Goal: Transaction & Acquisition: Subscribe to service/newsletter

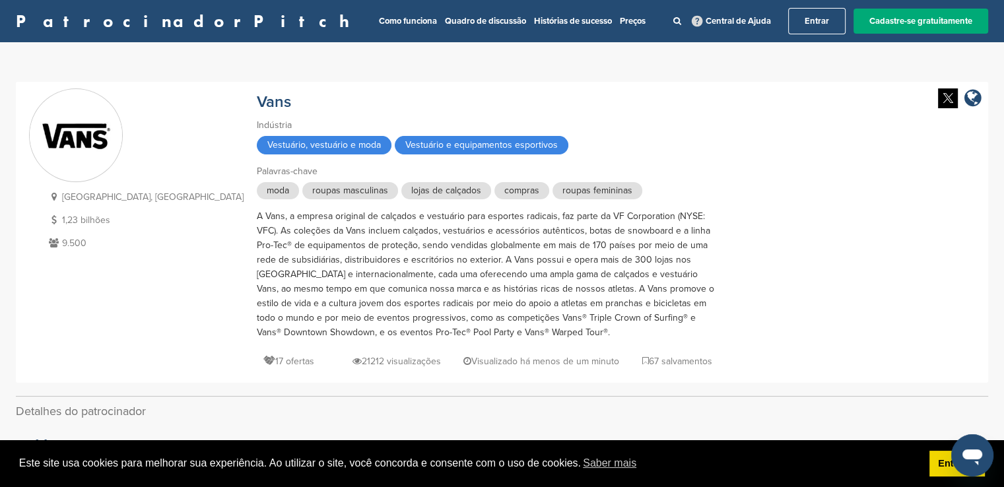
click at [421, 286] on font "A Vans, a empresa original de calçados e vestuário para esportes radicais, faz …" at bounding box center [486, 274] width 458 height 127
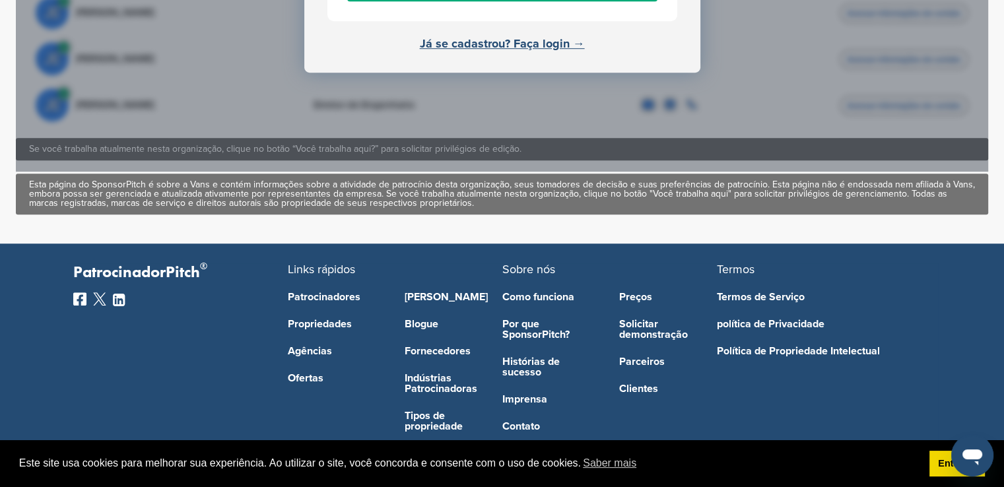
scroll to position [963, 0]
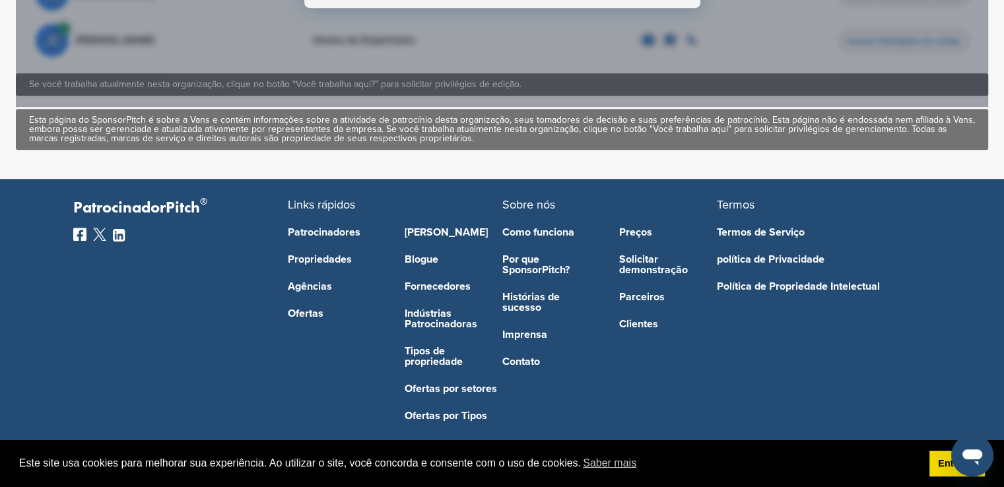
click at [345, 225] on div "Patrocinadores Propriedades Agências Ofertas" at bounding box center [337, 316] width 98 height 211
click at [332, 237] on font "Patrocinadores" at bounding box center [324, 232] width 73 height 13
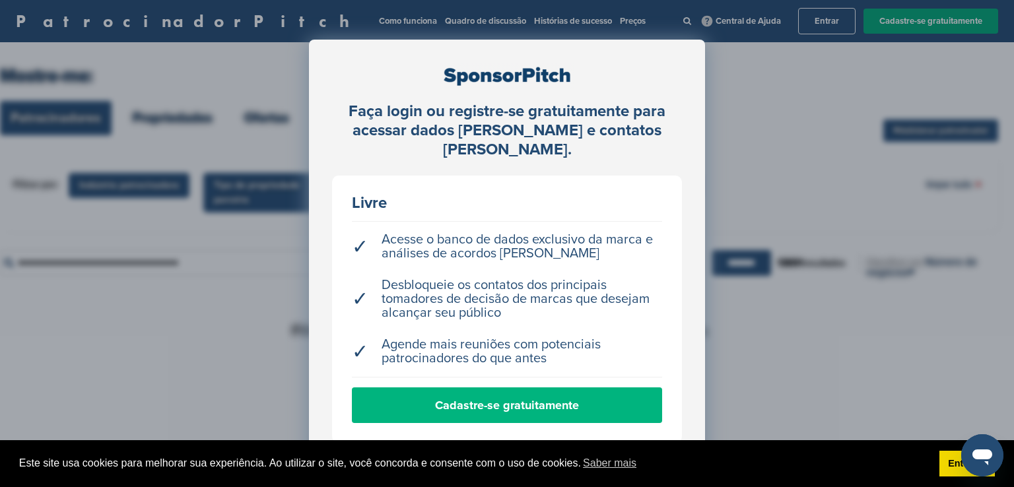
click at [588, 406] on link "Cadastre-se gratuitamente" at bounding box center [507, 406] width 310 height 36
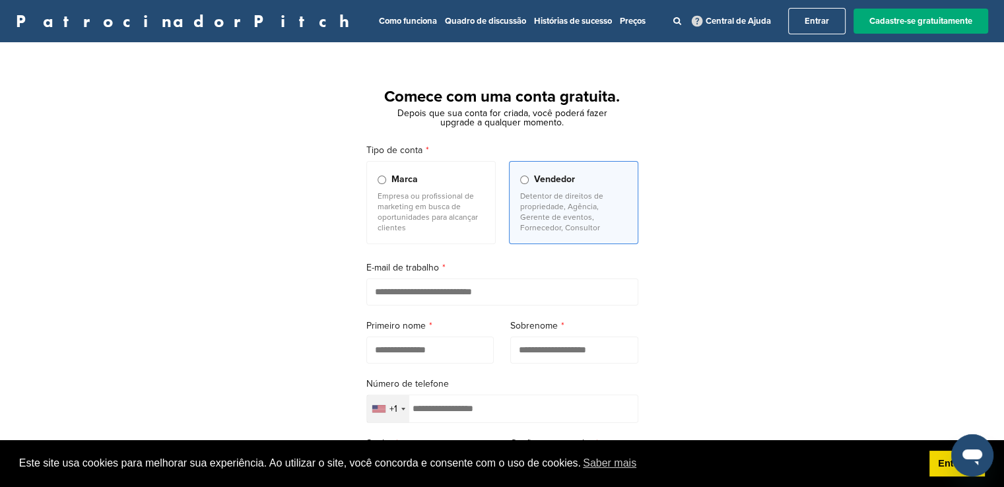
click at [419, 296] on input "email" at bounding box center [502, 292] width 272 height 27
type input "**********"
type input "*******"
type input "*********"
type input "**********"
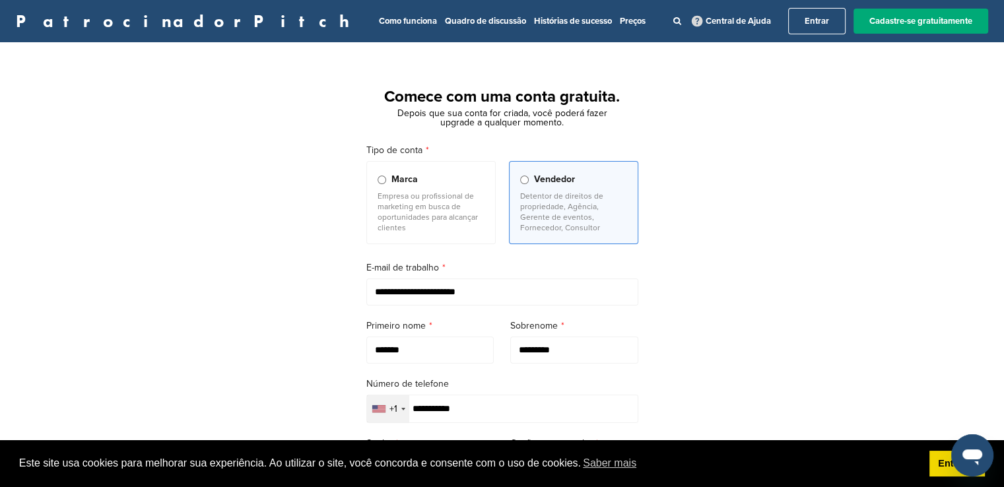
scroll to position [253, 0]
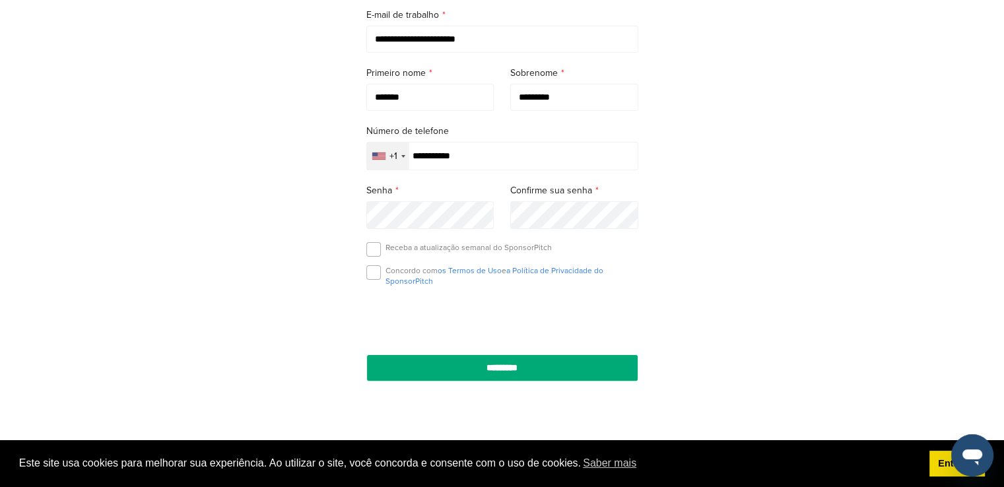
click at [389, 163] on div "+1" at bounding box center [388, 156] width 42 height 27
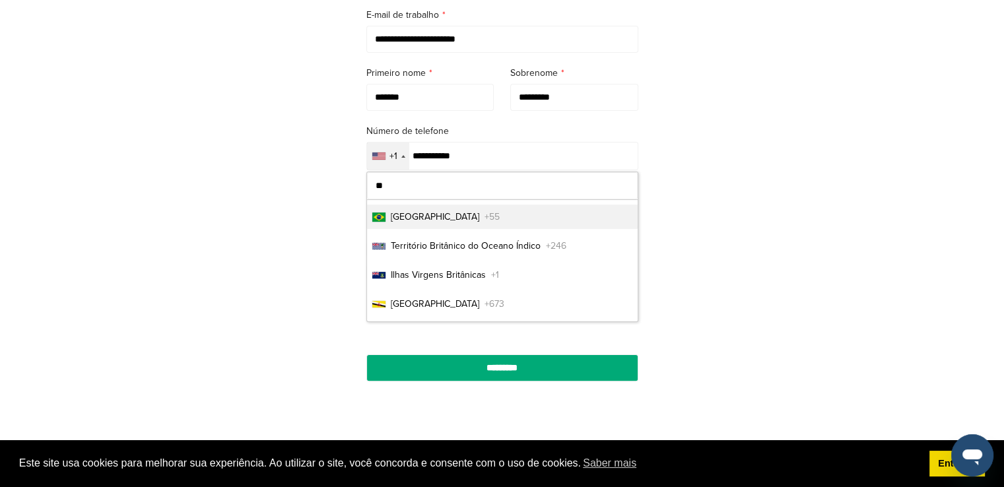
type input "**"
click at [485, 217] on font "+55" at bounding box center [492, 216] width 15 height 11
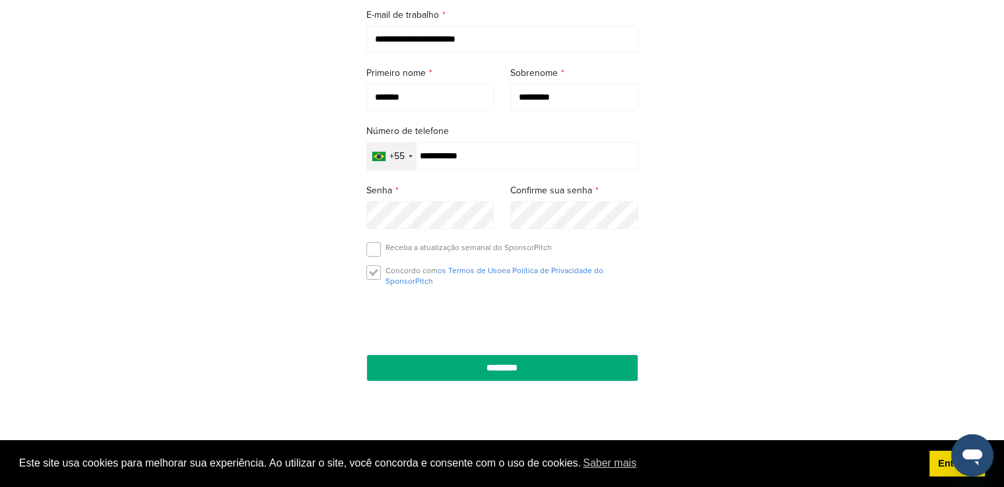
click at [379, 274] on label at bounding box center [373, 272] width 15 height 15
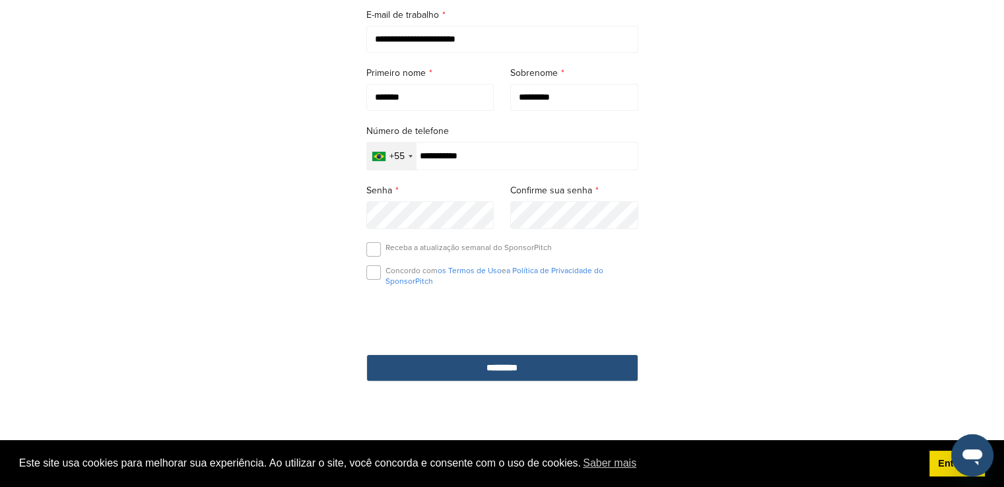
click at [446, 363] on input "*********" at bounding box center [502, 368] width 272 height 27
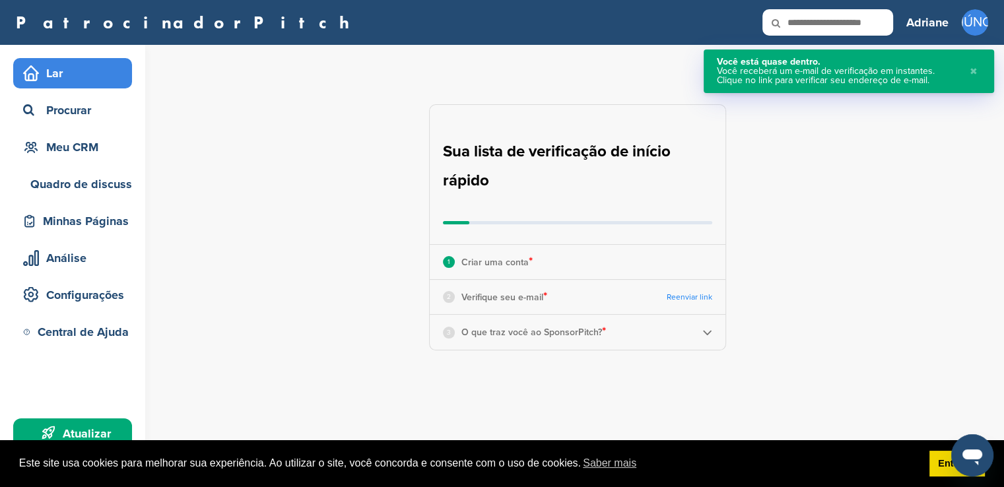
click at [477, 300] on font "Verifique seu e-mail" at bounding box center [503, 297] width 82 height 11
click at [113, 107] on div "Procurar" at bounding box center [76, 110] width 112 height 24
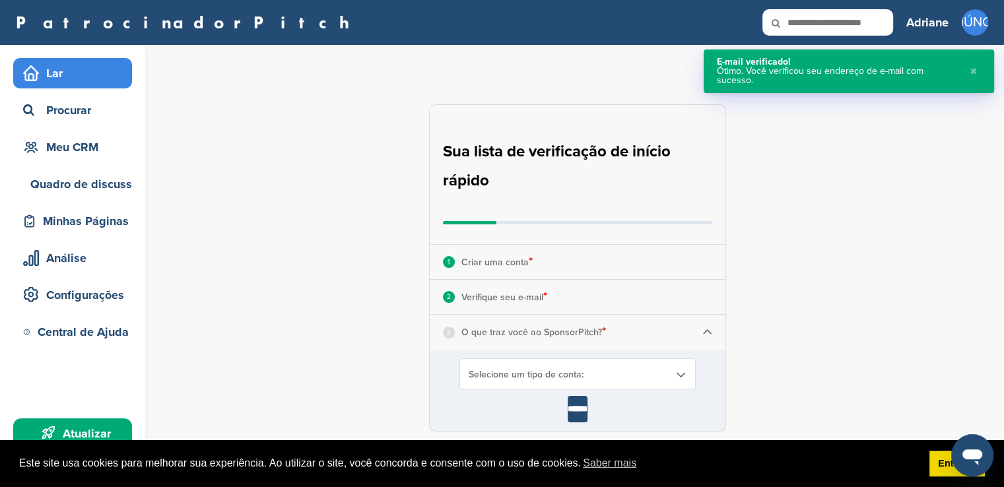
click at [516, 333] on font "O que traz você ao SponsorPitch?" at bounding box center [532, 332] width 141 height 11
click at [547, 373] on font "Selecione um tipo de conta:" at bounding box center [526, 374] width 115 height 11
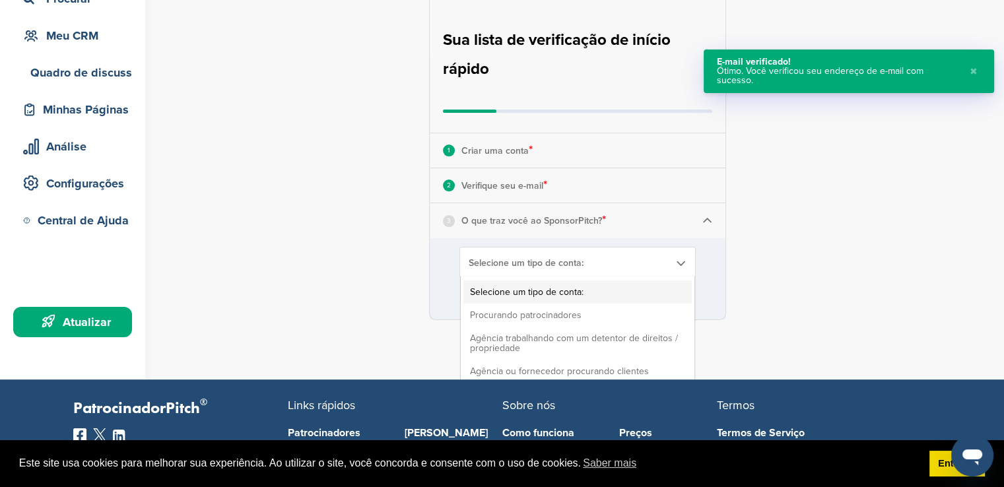
scroll to position [128, 0]
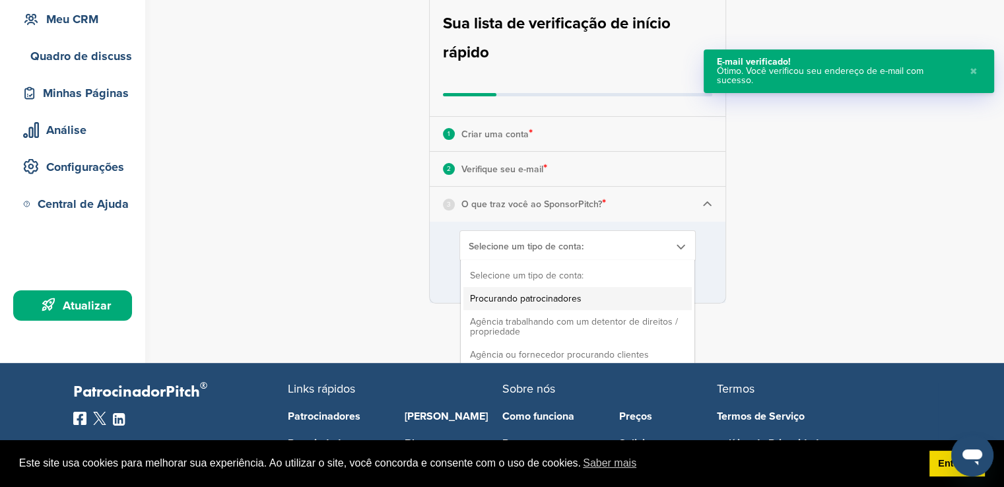
click at [512, 304] on li "Procurando patrocinadores" at bounding box center [578, 298] width 228 height 23
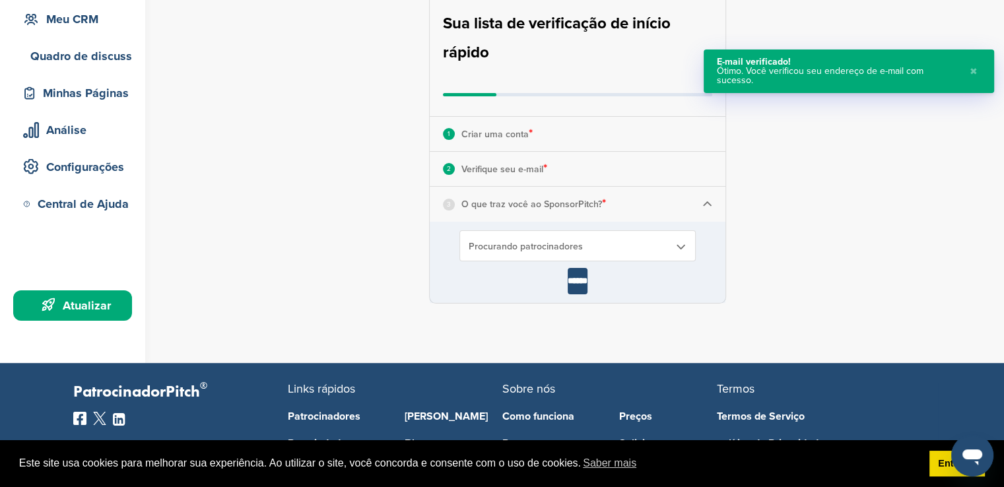
click at [574, 286] on input "******" at bounding box center [578, 281] width 20 height 26
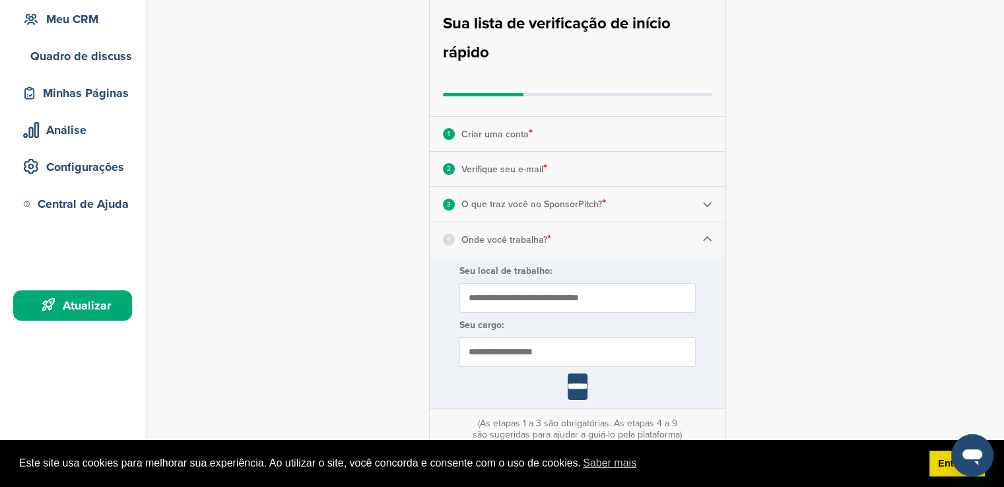
click at [541, 289] on input "Seu local de trabalho:" at bounding box center [578, 298] width 236 height 30
type input "**********"
click at [563, 357] on input "text" at bounding box center [578, 352] width 236 height 30
type input "*"
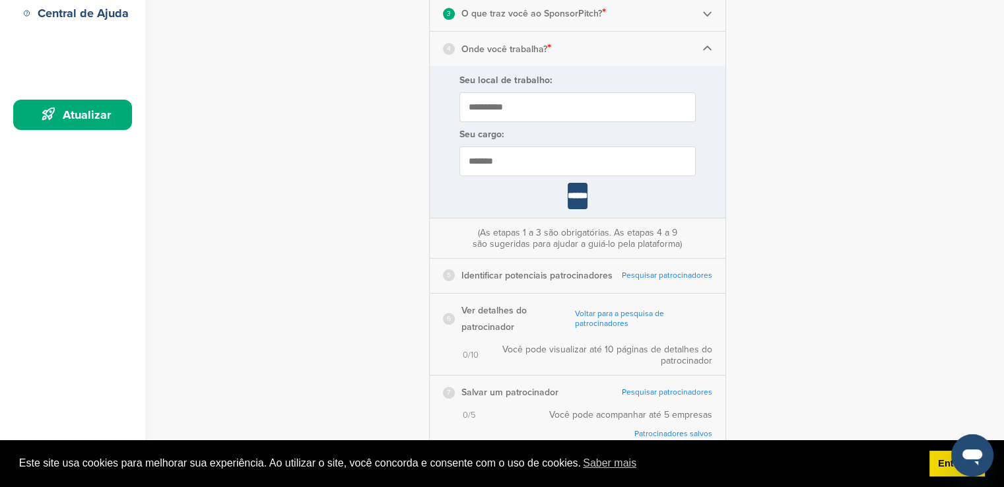
scroll to position [331, 0]
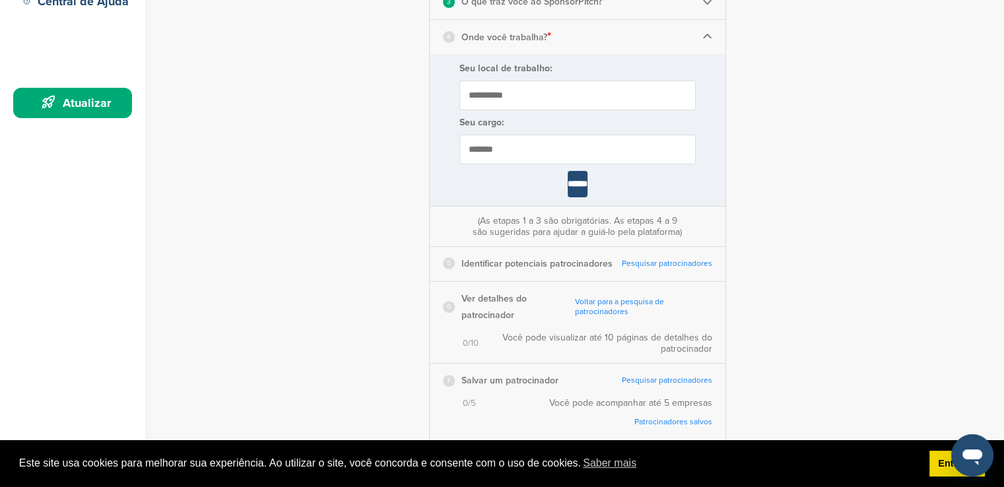
type input "*******"
click at [578, 187] on input "******" at bounding box center [578, 184] width 20 height 26
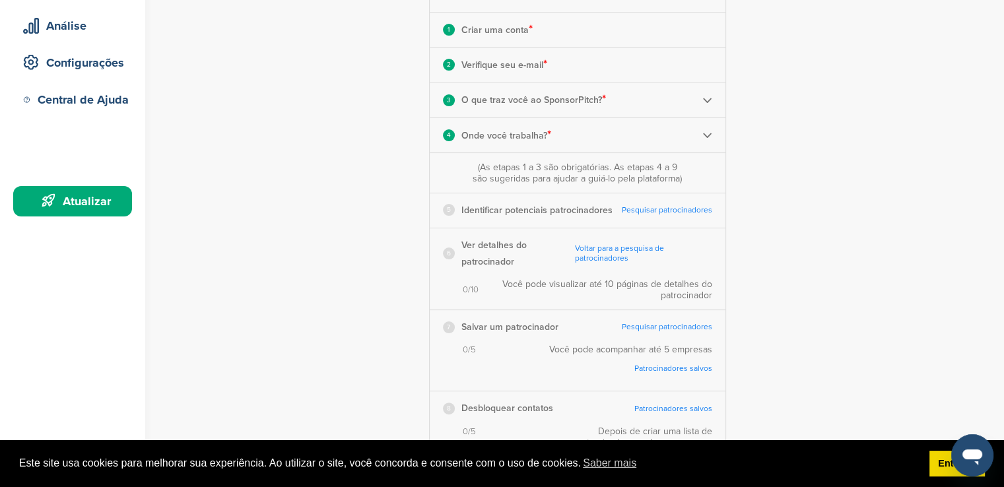
scroll to position [234, 0]
click at [647, 203] on div "5 Identificar potenciais patrocinadores Pesquisar patrocinadores Conclua as eta…" at bounding box center [578, 209] width 296 height 34
click at [648, 210] on font "Pesquisar patrocinadores" at bounding box center [667, 208] width 90 height 9
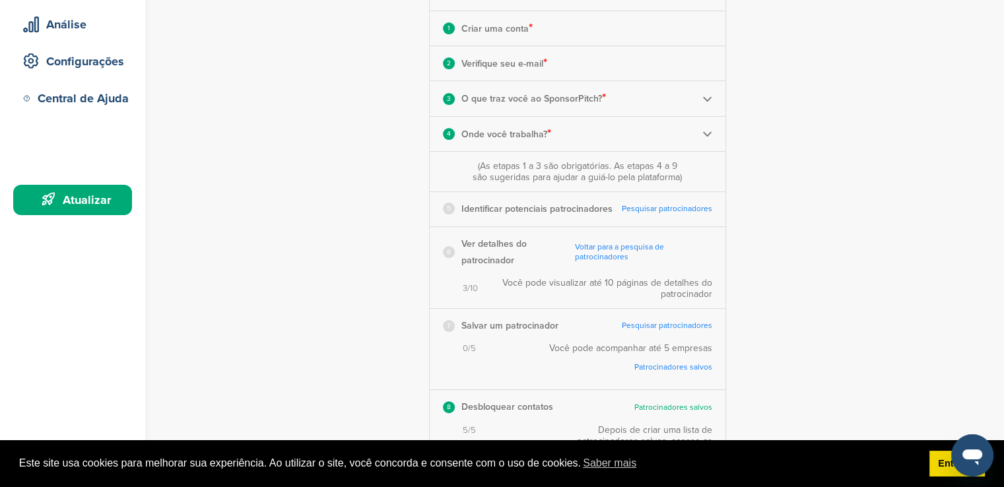
click at [610, 263] on div "6 Ver detalhes do patrocinador Voltar para a pesquisa de patrocinadores Conclua…" at bounding box center [578, 252] width 296 height 50
click at [615, 250] on font "Voltar para a pesquisa de patrocinadores" at bounding box center [619, 251] width 89 height 19
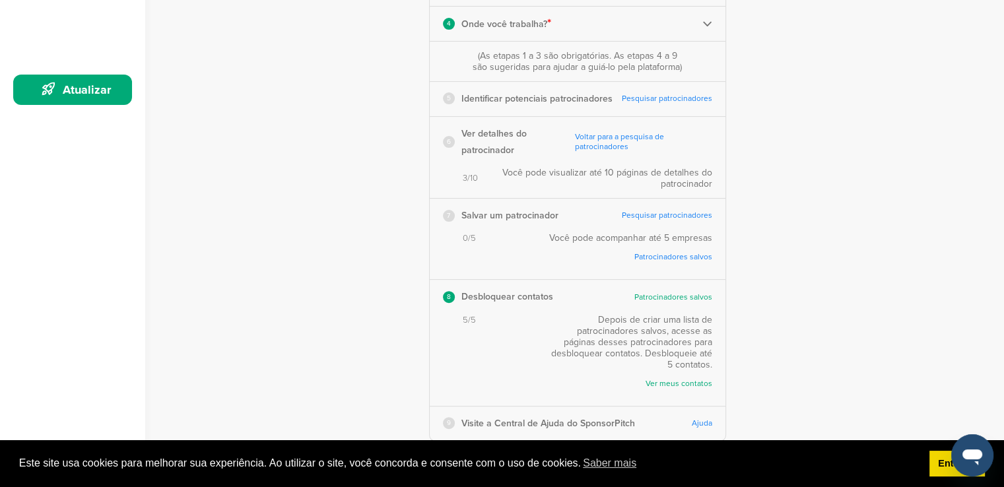
scroll to position [341, 0]
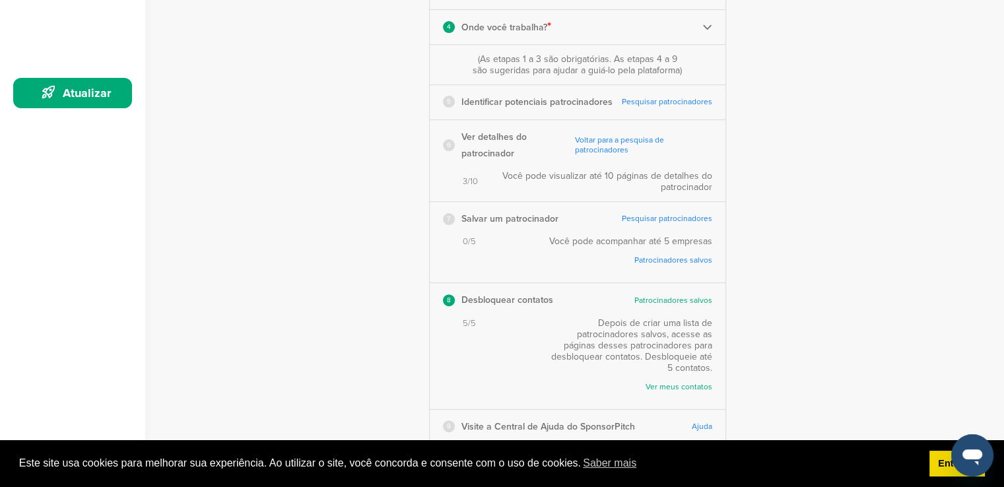
click at [677, 220] on font "Pesquisar patrocinadores" at bounding box center [667, 218] width 90 height 9
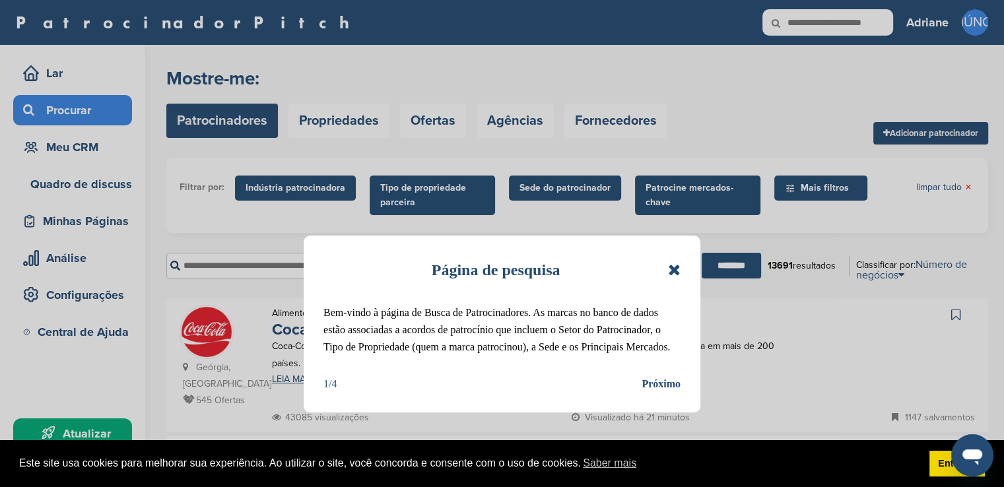
click at [664, 270] on div "Página de pesquisa" at bounding box center [502, 270] width 357 height 29
drag, startPoint x: 679, startPoint y: 269, endPoint x: 691, endPoint y: 263, distance: 14.2
click at [691, 263] on div "Página de pesquisa Bem-vindo à página de Busca de Patrocinadores. As marcas no …" at bounding box center [502, 324] width 397 height 177
click at [666, 275] on div "Página de pesquisa" at bounding box center [502, 270] width 357 height 29
click at [676, 267] on icon at bounding box center [674, 270] width 13 height 16
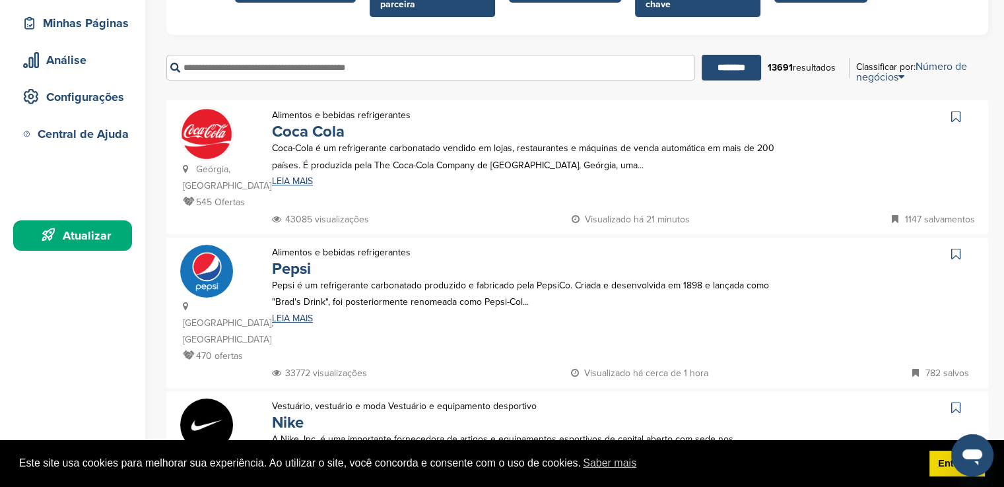
scroll to position [200, 0]
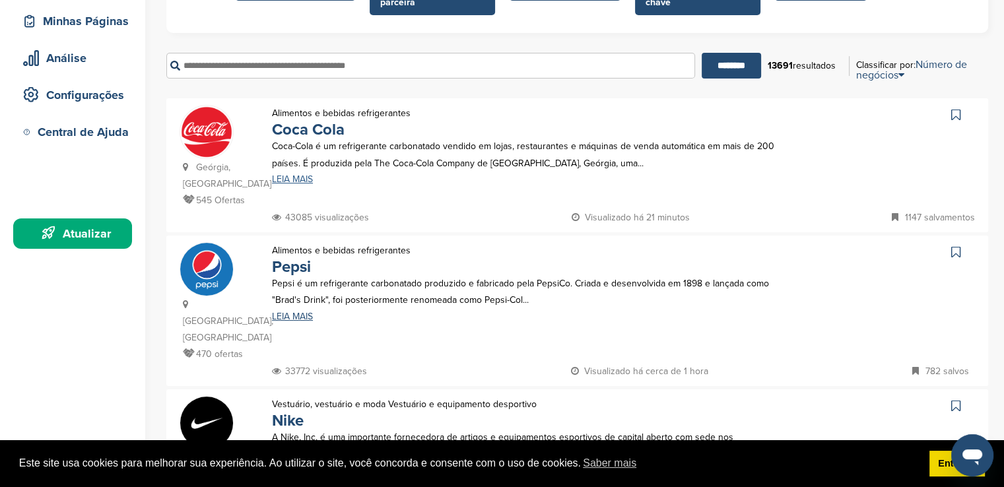
click at [300, 184] on font "LEIA MAIS" at bounding box center [292, 179] width 41 height 11
click at [321, 280] on font "Pepsi é um refrigerante carbonatado produzido e fabricado pela PepsiCo. Criada …" at bounding box center [520, 292] width 497 height 28
drag, startPoint x: 1001, startPoint y: 145, endPoint x: 998, endPoint y: 215, distance: 69.4
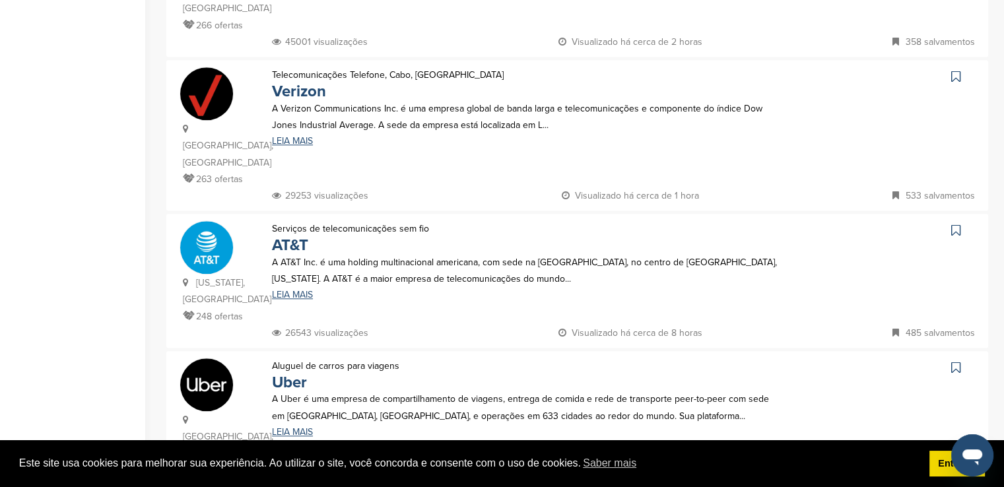
scroll to position [1298, 0]
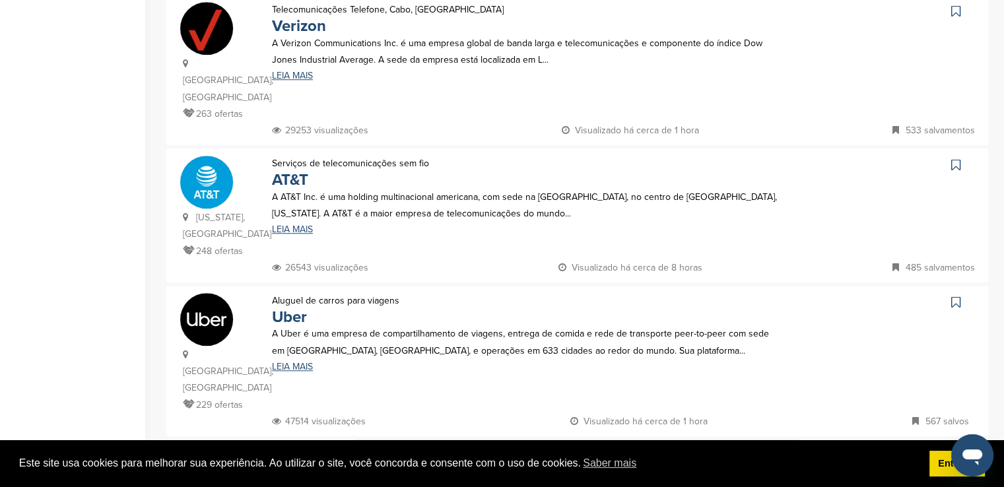
click at [429, 440] on img at bounding box center [577, 465] width 443 height 50
click at [445, 440] on img at bounding box center [577, 465] width 443 height 50
click at [780, 440] on img at bounding box center [577, 465] width 443 height 50
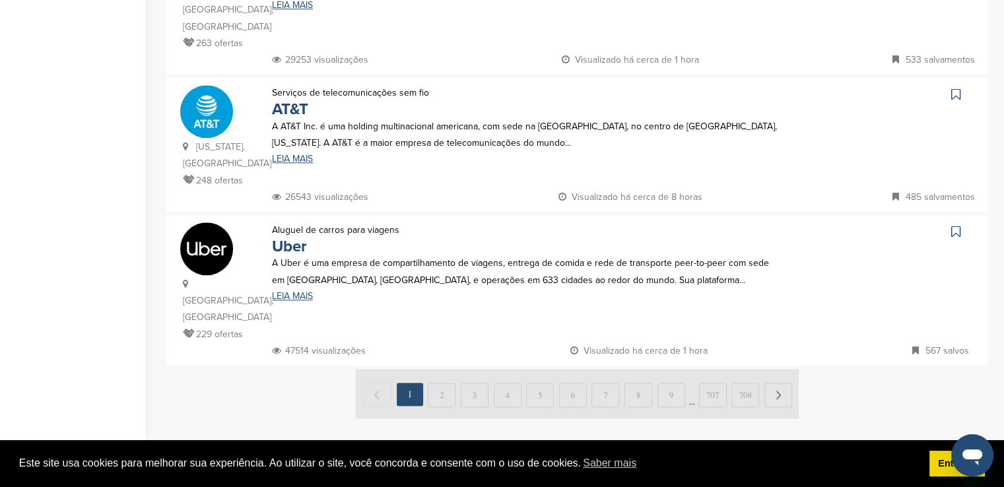
scroll to position [1370, 0]
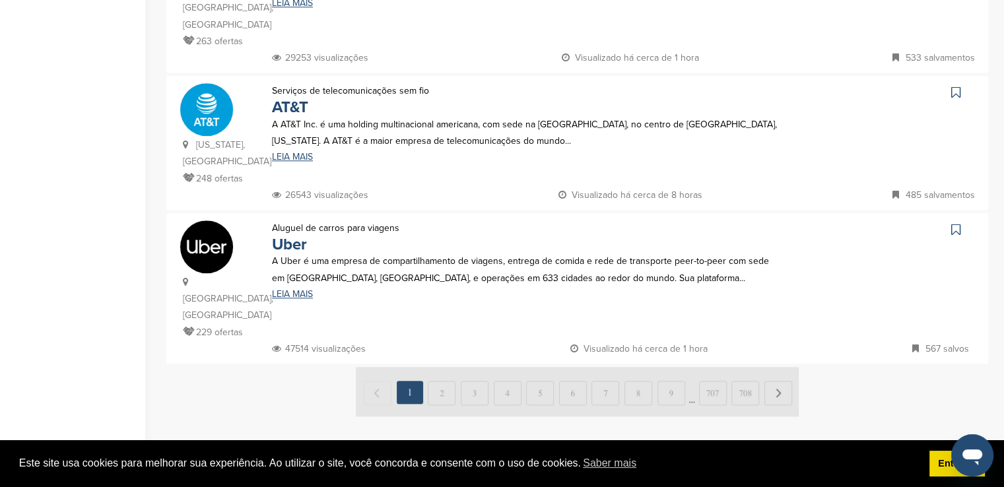
click at [781, 367] on img at bounding box center [577, 392] width 443 height 50
click at [468, 367] on img at bounding box center [577, 392] width 443 height 50
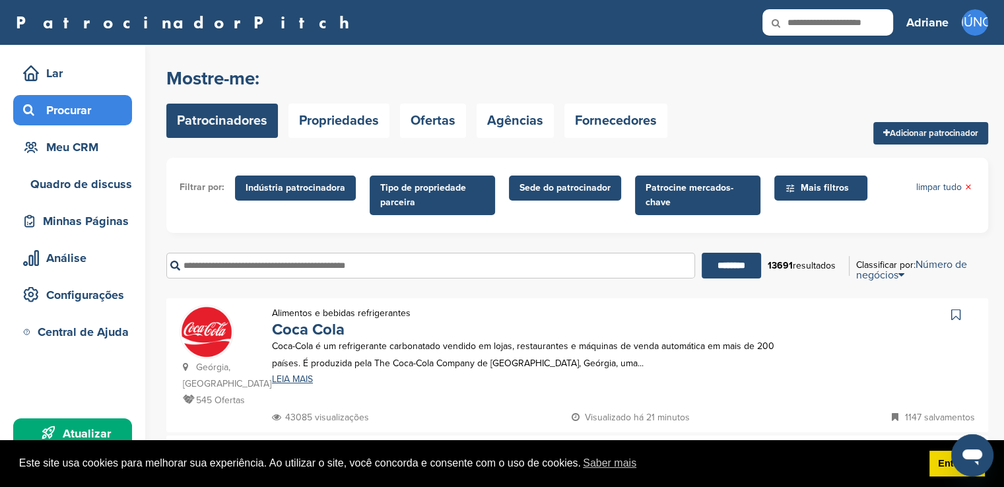
scroll to position [122, 0]
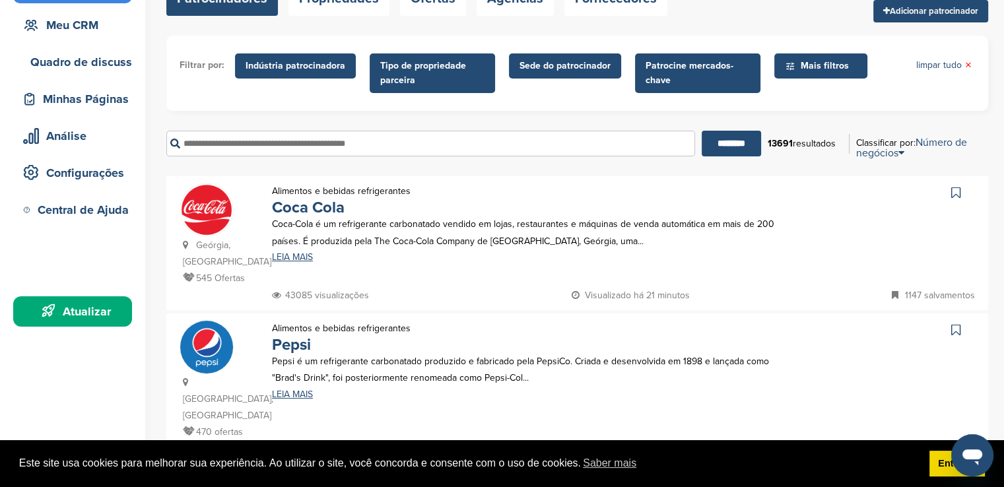
click at [534, 141] on input "text" at bounding box center [430, 144] width 529 height 26
click at [702, 131] on input "********" at bounding box center [731, 144] width 59 height 26
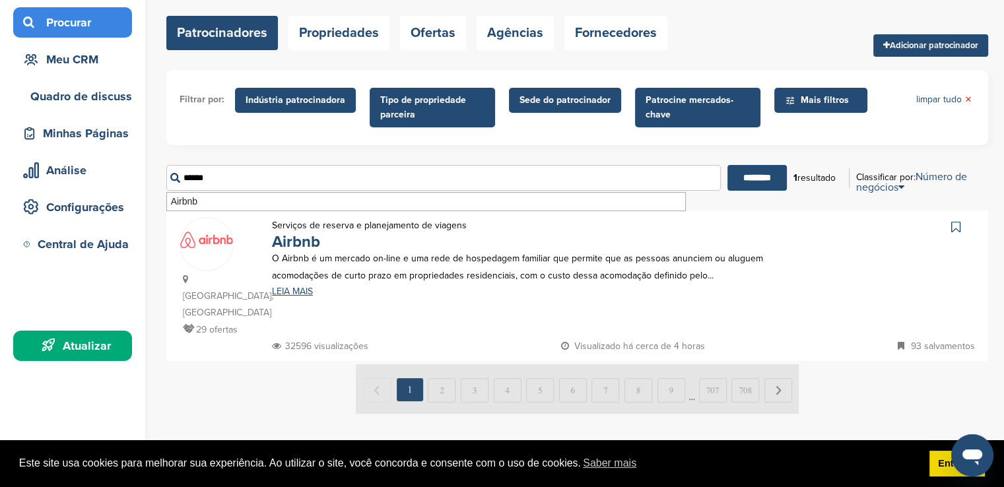
scroll to position [108, 0]
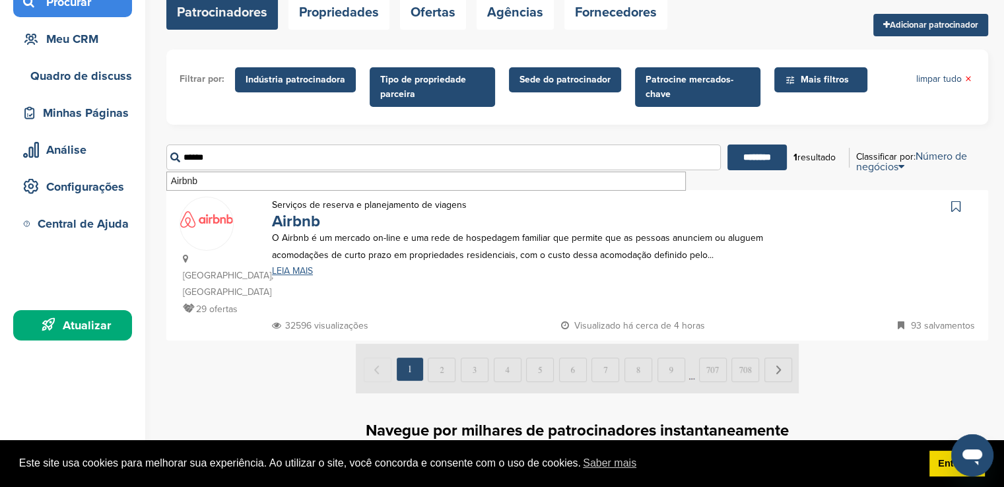
click at [275, 274] on font "LEIA MAIS" at bounding box center [292, 270] width 41 height 11
click at [229, 162] on input "******" at bounding box center [443, 158] width 555 height 26
type input "*"
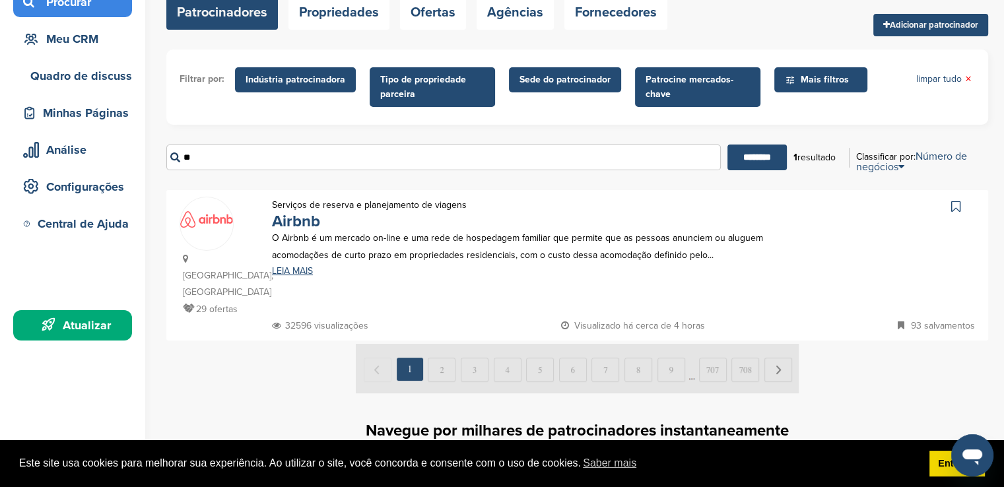
type input "*"
type input "******"
click at [728, 145] on input "********" at bounding box center [757, 158] width 59 height 26
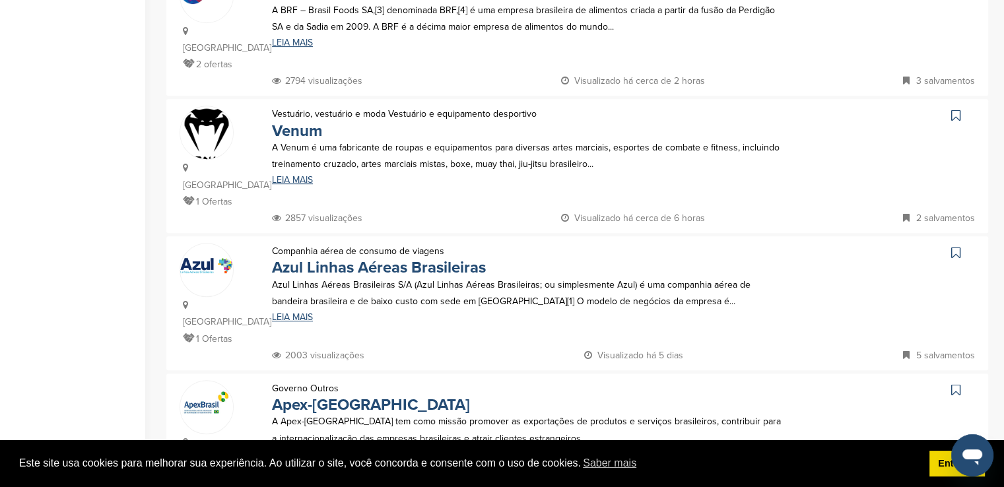
scroll to position [613, 0]
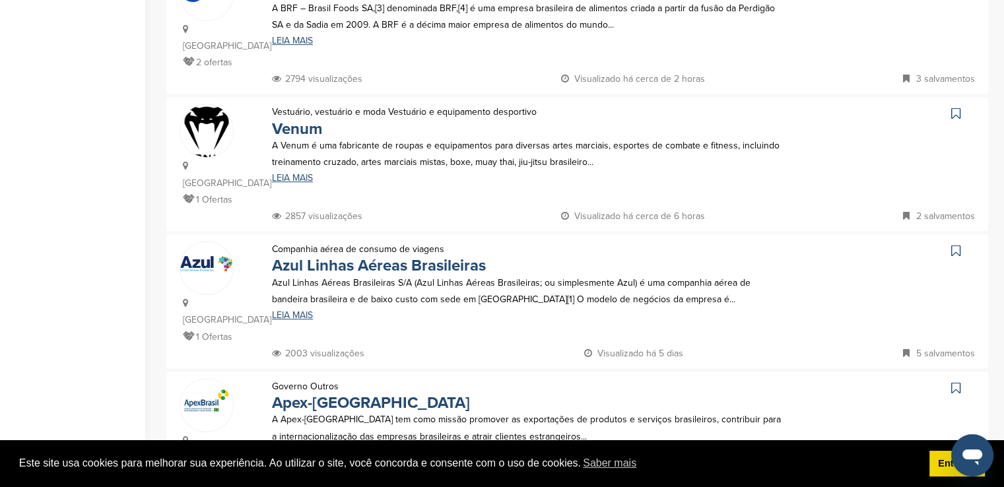
click at [602, 275] on p "Azul Linhas Aéreas Brasileiras S/A (Azul Linhas Aéreas Brasileiras; ou simplesm…" at bounding box center [527, 291] width 511 height 33
click at [518, 260] on div "Companhia aérea de consumo de viagens Azul Linhas Aéreas Brasileiras Azul Linha…" at bounding box center [528, 293] width 538 height 104
click at [304, 310] on font "LEIA MAIS" at bounding box center [292, 315] width 41 height 11
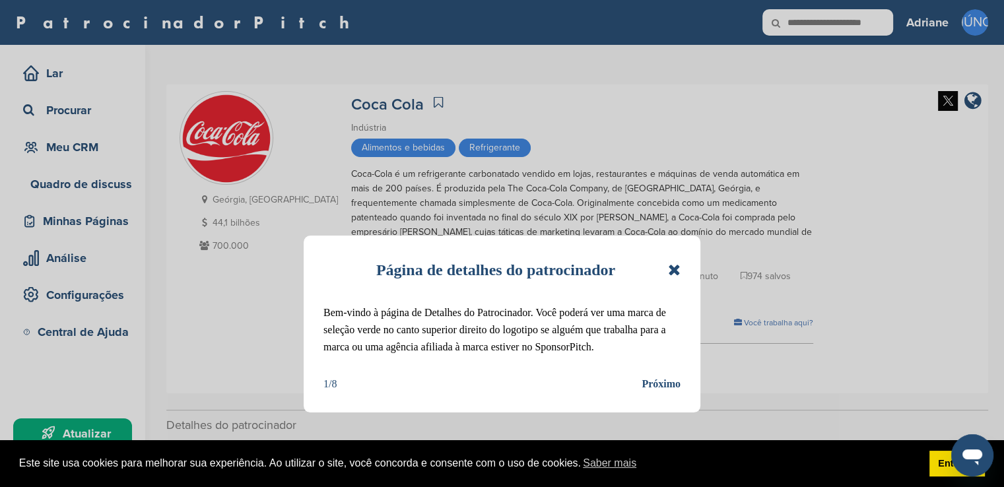
click at [671, 270] on icon at bounding box center [674, 270] width 13 height 16
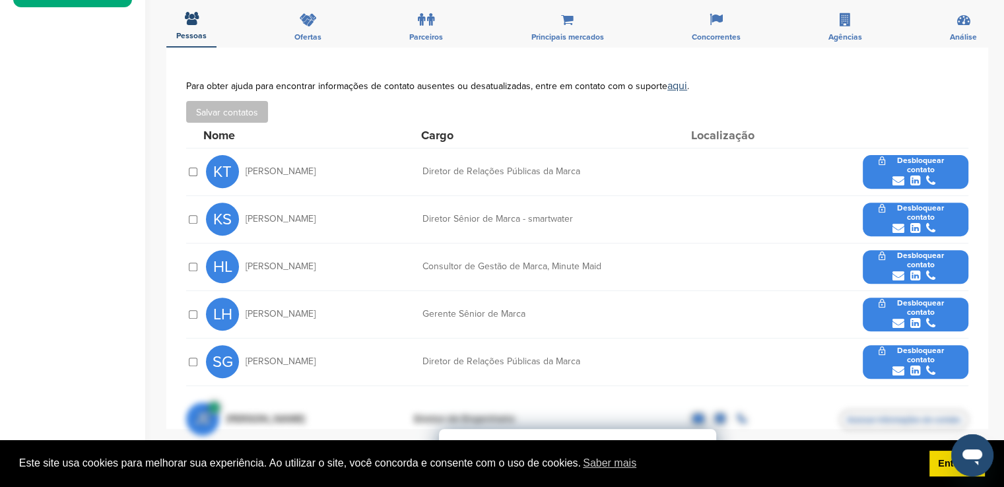
scroll to position [399, 0]
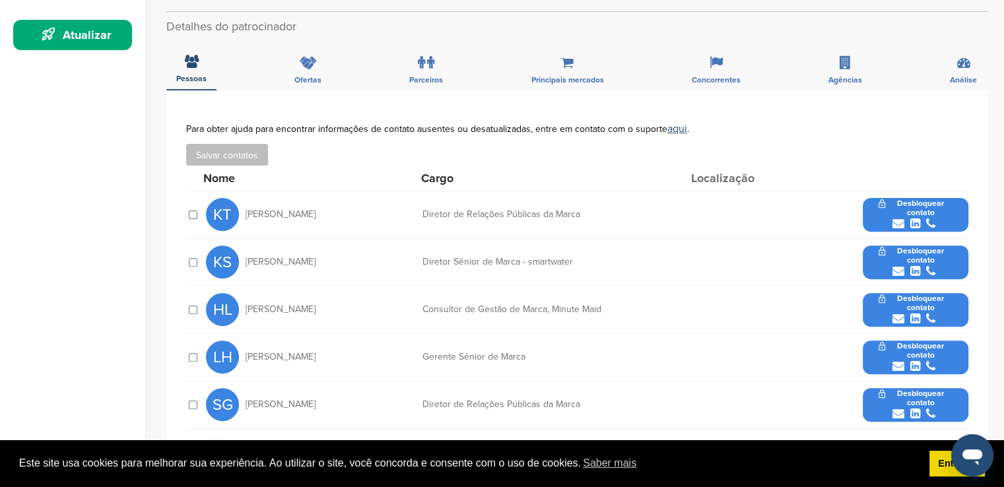
click at [905, 213] on button "Desbloquear contato" at bounding box center [916, 215] width 106 height 48
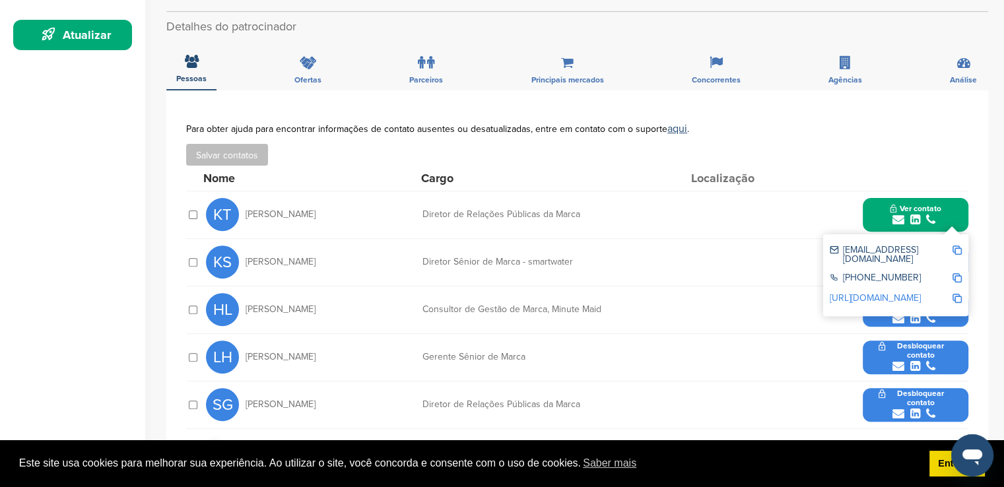
click at [954, 248] on img at bounding box center [957, 250] width 9 height 9
click at [956, 273] on img at bounding box center [957, 277] width 9 height 9
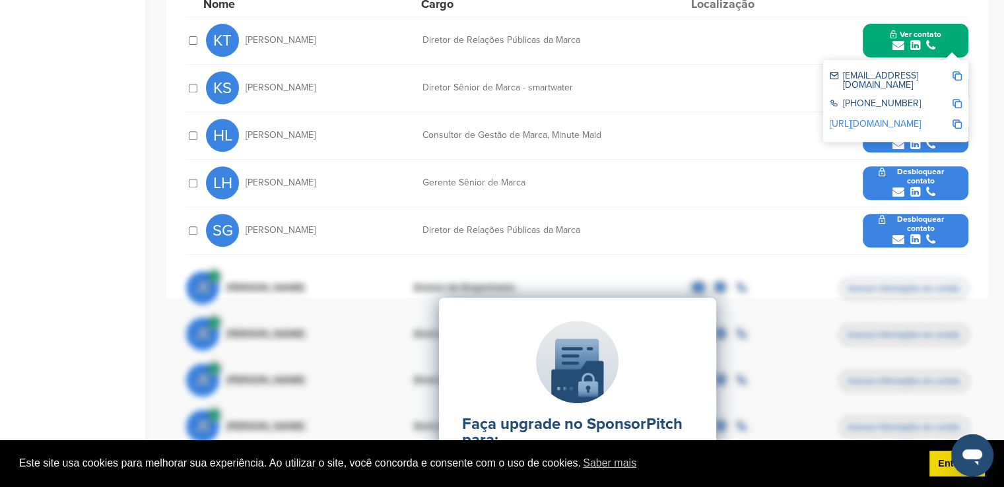
scroll to position [603, 0]
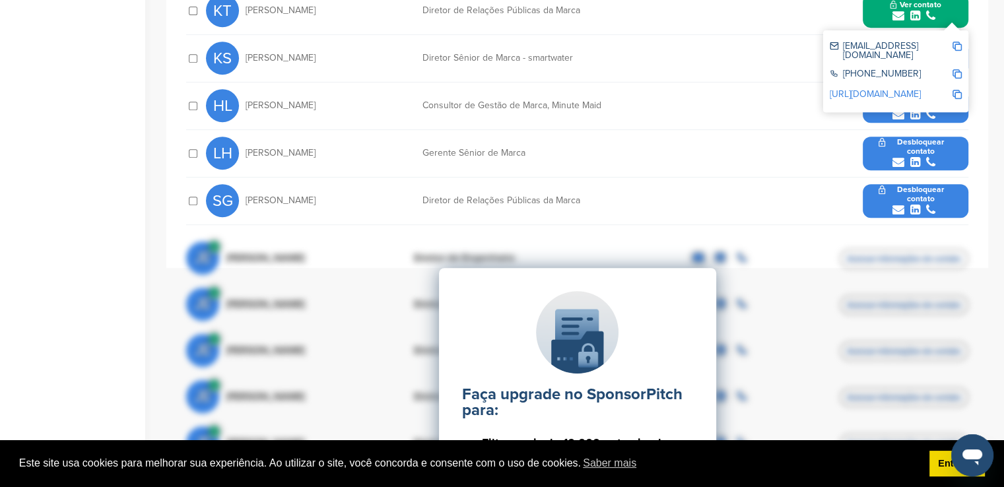
click at [914, 191] on font "Desbloquear contato" at bounding box center [920, 194] width 47 height 18
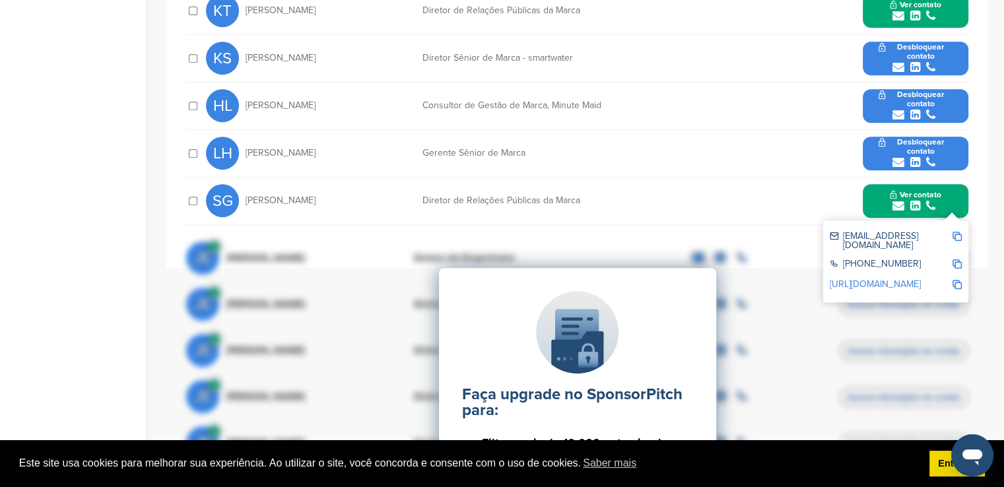
click at [954, 237] on div "Faça upgrade no SponsorPitch para: Filtrar mais de 10.000 patrocinadores ativos…" at bounding box center [577, 400] width 782 height 330
click at [954, 235] on div "Faça upgrade no SponsorPitch para: Filtrar mais de 10.000 patrocinadores ativos…" at bounding box center [577, 400] width 782 height 330
click at [954, 232] on img at bounding box center [957, 236] width 9 height 9
click at [905, 98] on button "Desbloquear contato" at bounding box center [916, 106] width 106 height 48
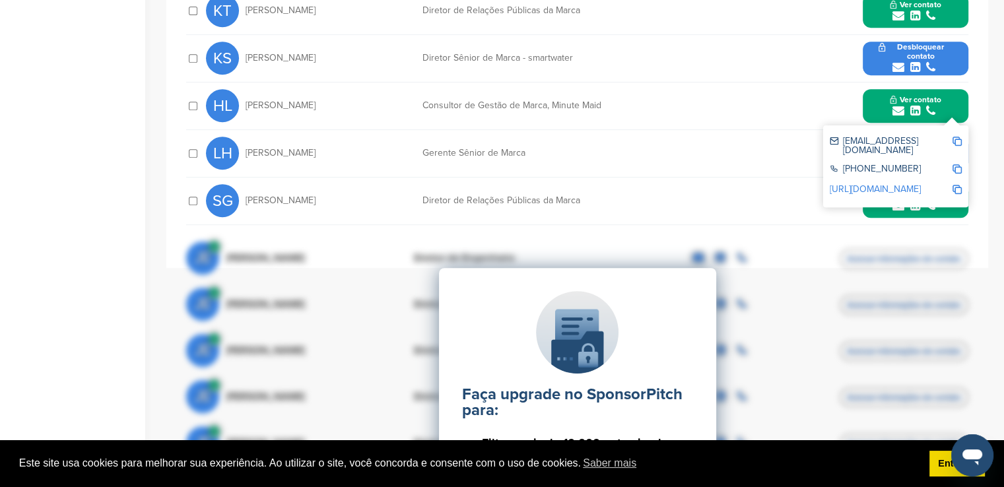
click at [957, 137] on img at bounding box center [957, 141] width 9 height 9
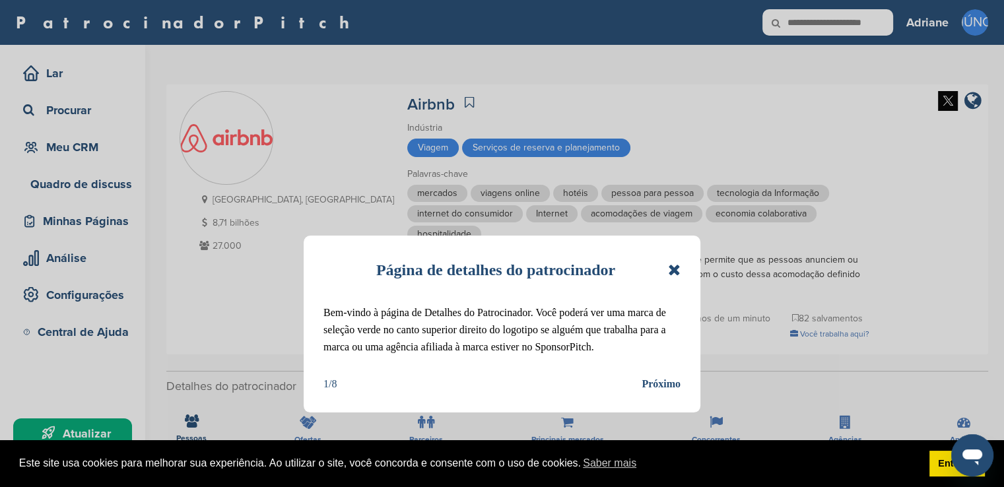
click at [672, 268] on icon at bounding box center [674, 270] width 13 height 16
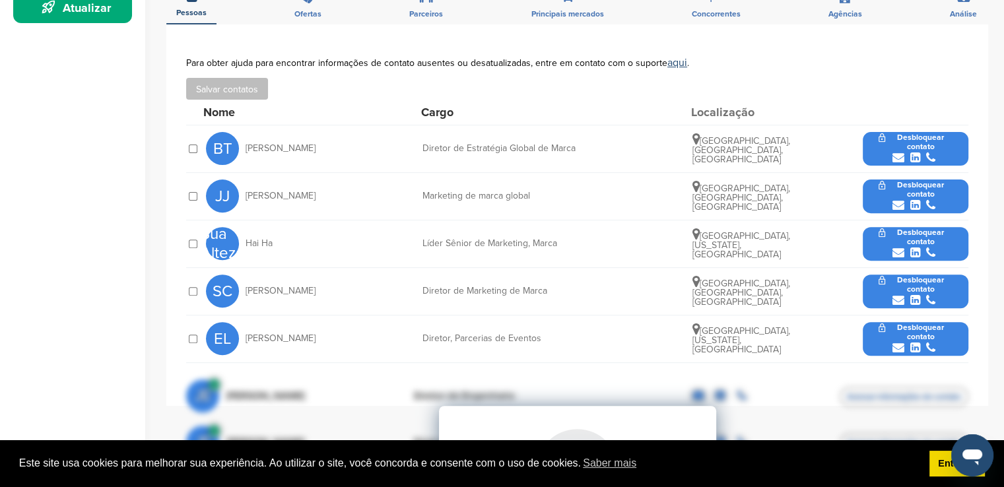
scroll to position [428, 0]
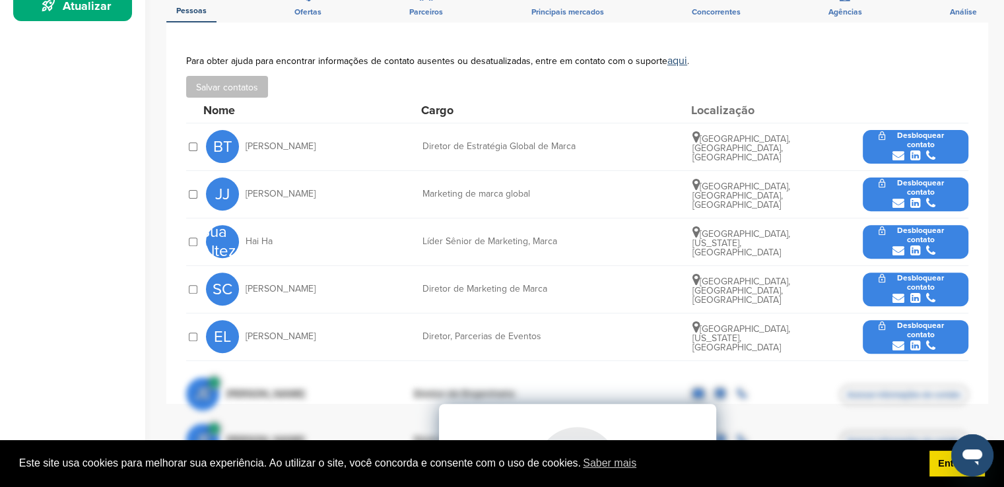
click at [927, 183] on font "Desbloquear contato" at bounding box center [920, 187] width 47 height 18
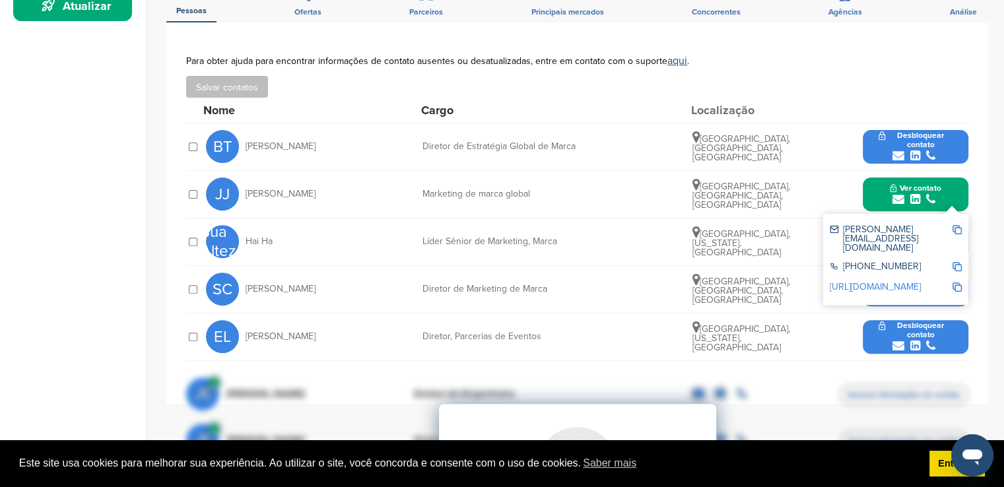
click at [957, 228] on img at bounding box center [957, 229] width 9 height 9
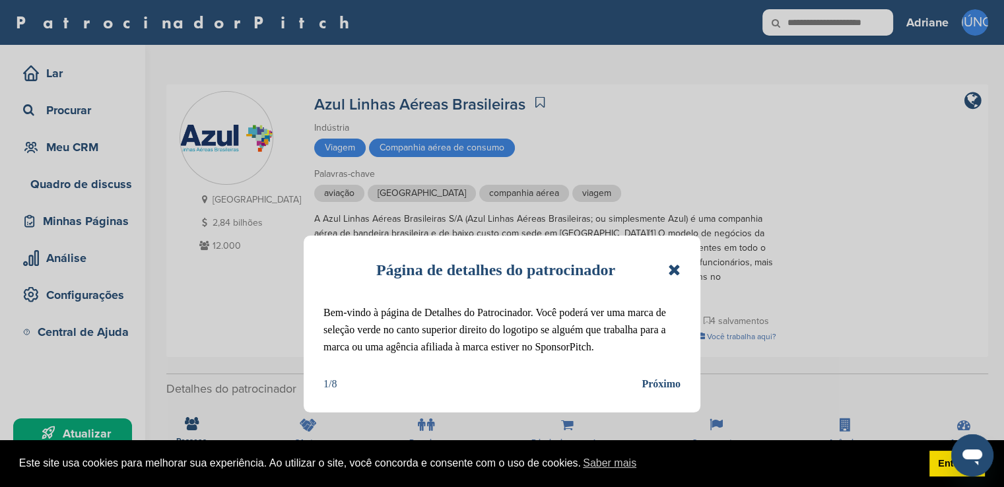
click at [676, 277] on icon at bounding box center [674, 270] width 13 height 16
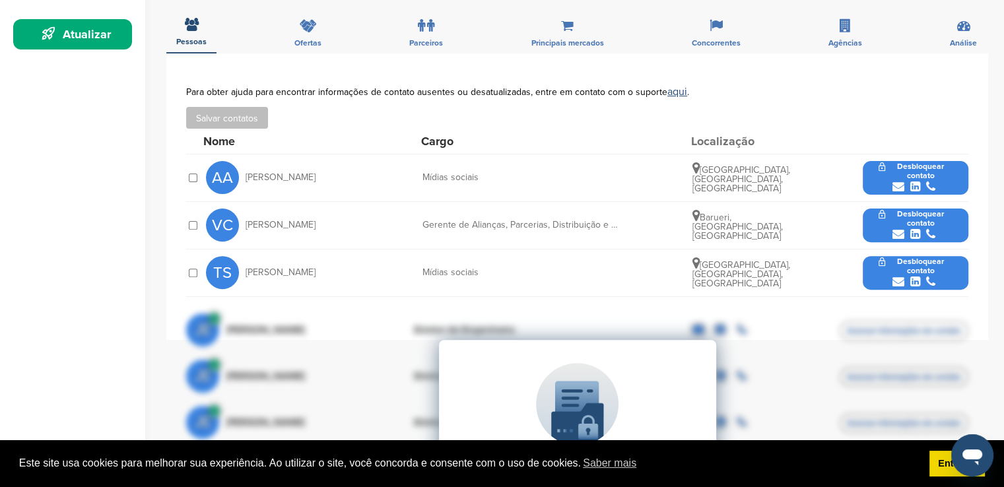
scroll to position [401, 0]
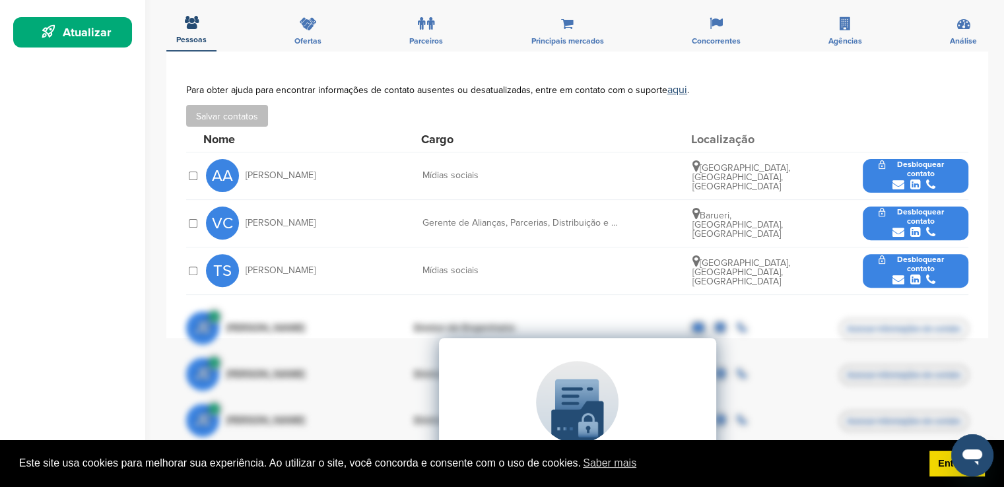
click at [919, 207] on font "Desbloquear contato" at bounding box center [920, 216] width 47 height 18
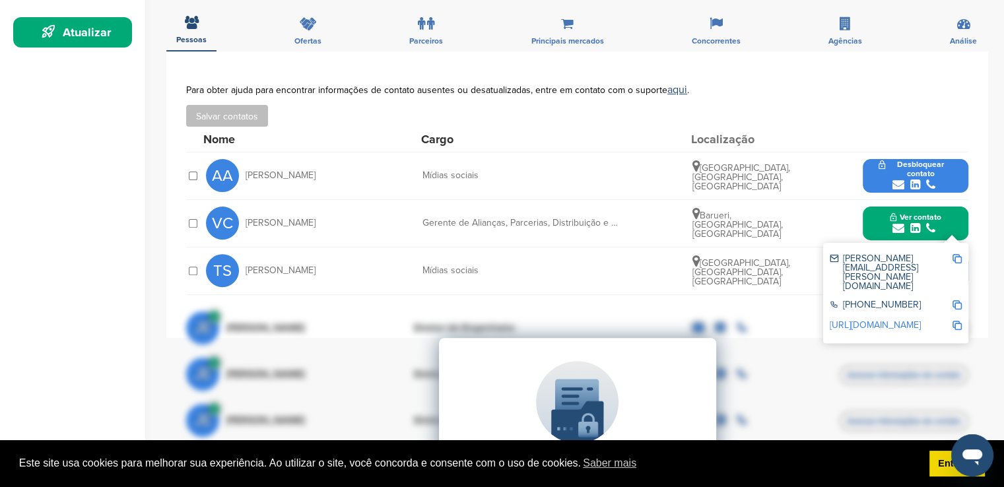
click at [882, 299] on font "[PHONE_NUMBER]" at bounding box center [882, 304] width 78 height 11
copy div "[PHONE_NUMBER]"
click at [925, 162] on font "Desbloquear contato" at bounding box center [920, 169] width 47 height 18
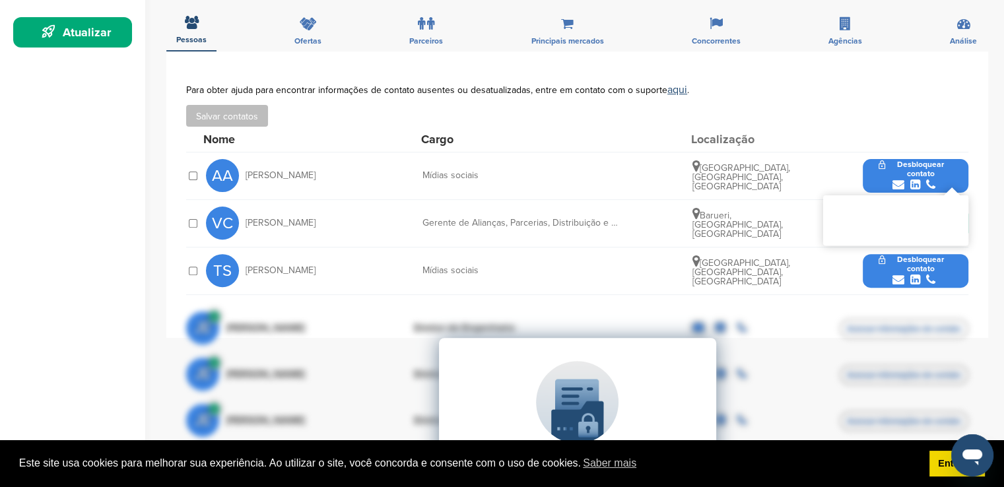
click at [909, 160] on font "Desbloquear contato" at bounding box center [920, 169] width 47 height 18
click at [915, 160] on font "Desbloquear contato" at bounding box center [920, 169] width 47 height 18
click at [781, 215] on div "Barueri, [GEOGRAPHIC_DATA], [GEOGRAPHIC_DATA]" at bounding box center [742, 223] width 99 height 32
click at [709, 210] on font "Barueri, [GEOGRAPHIC_DATA], [GEOGRAPHIC_DATA]" at bounding box center [738, 225] width 90 height 30
click at [733, 212] on div "Barueri, [GEOGRAPHIC_DATA], [GEOGRAPHIC_DATA]" at bounding box center [742, 223] width 99 height 32
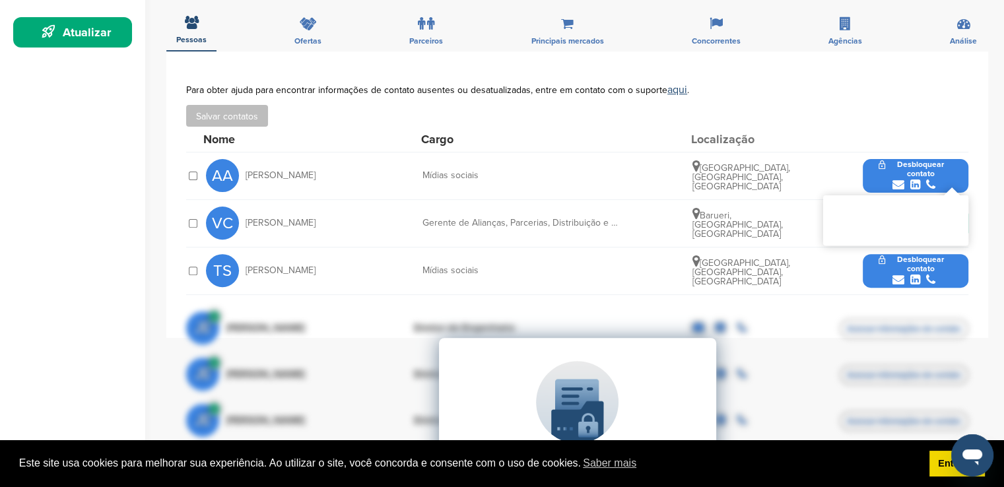
click at [733, 212] on div "Barueri, [GEOGRAPHIC_DATA], [GEOGRAPHIC_DATA]" at bounding box center [742, 223] width 99 height 32
click at [895, 274] on icon "submit" at bounding box center [899, 280] width 12 height 12
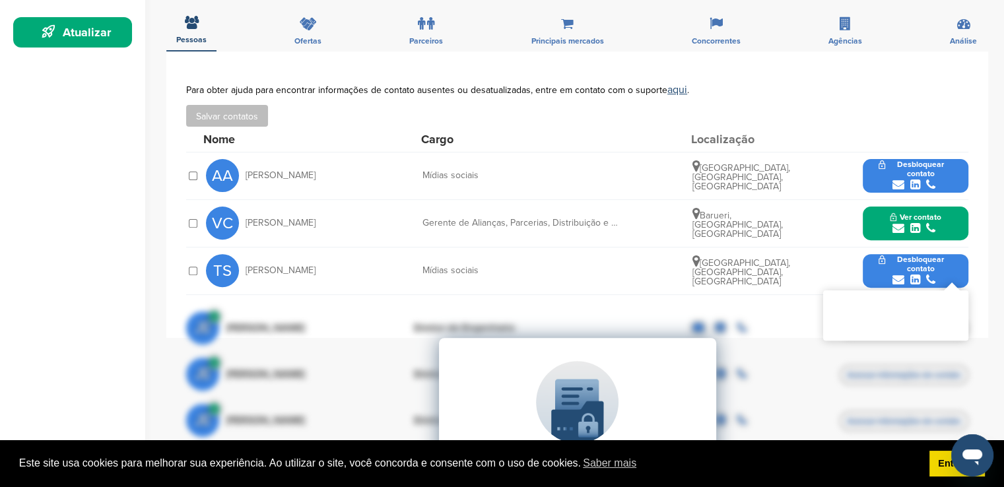
click at [913, 223] on icon "submit" at bounding box center [916, 229] width 10 height 12
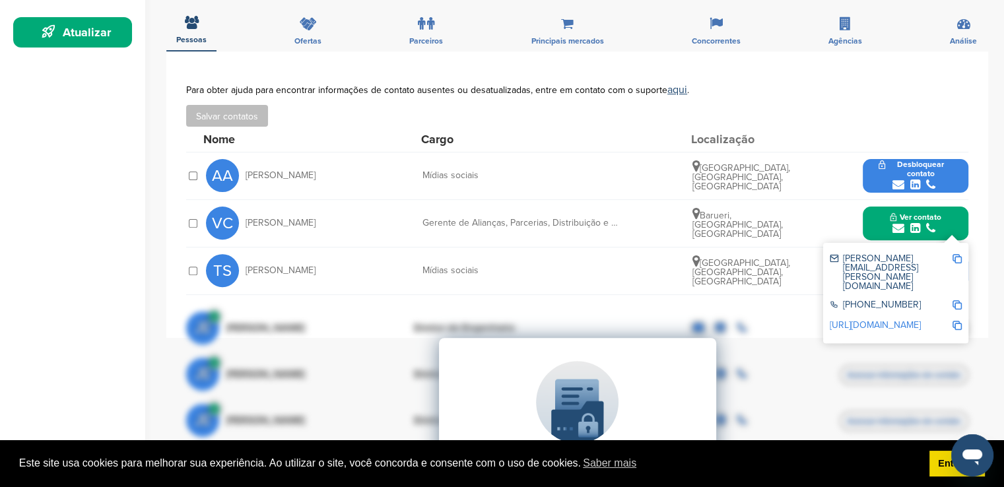
click at [957, 254] on img at bounding box center [957, 258] width 9 height 9
copy div
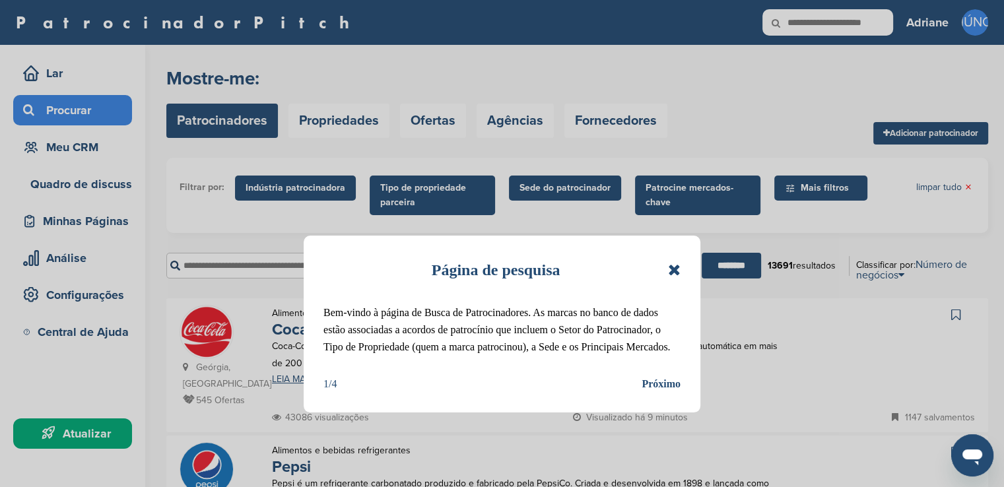
click at [674, 265] on icon at bounding box center [674, 270] width 13 height 16
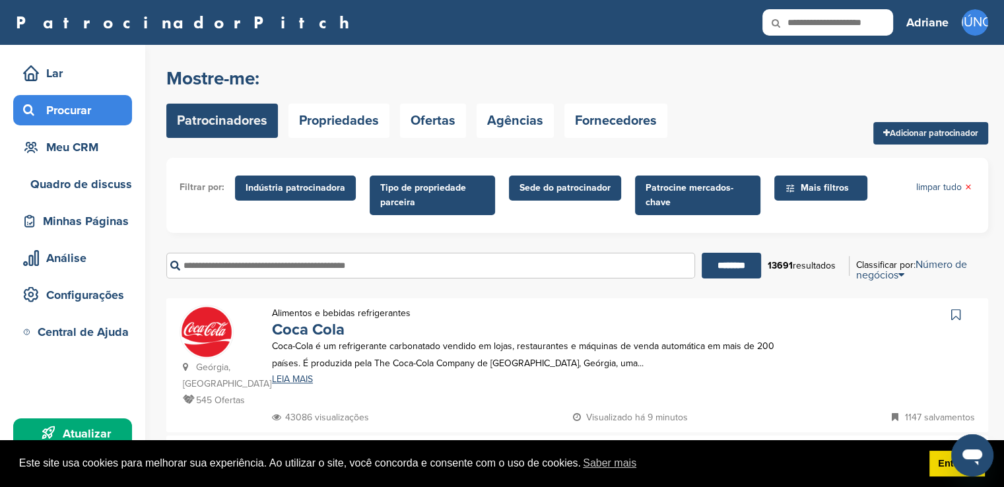
click at [297, 192] on font "Indústria patrocinadora" at bounding box center [296, 187] width 100 height 11
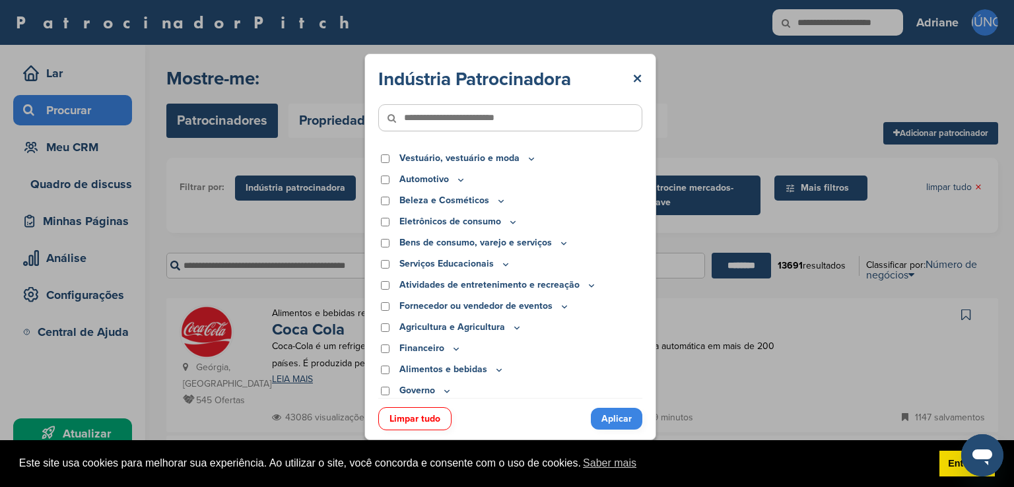
click at [442, 120] on input"] "text" at bounding box center [510, 117] width 264 height 27
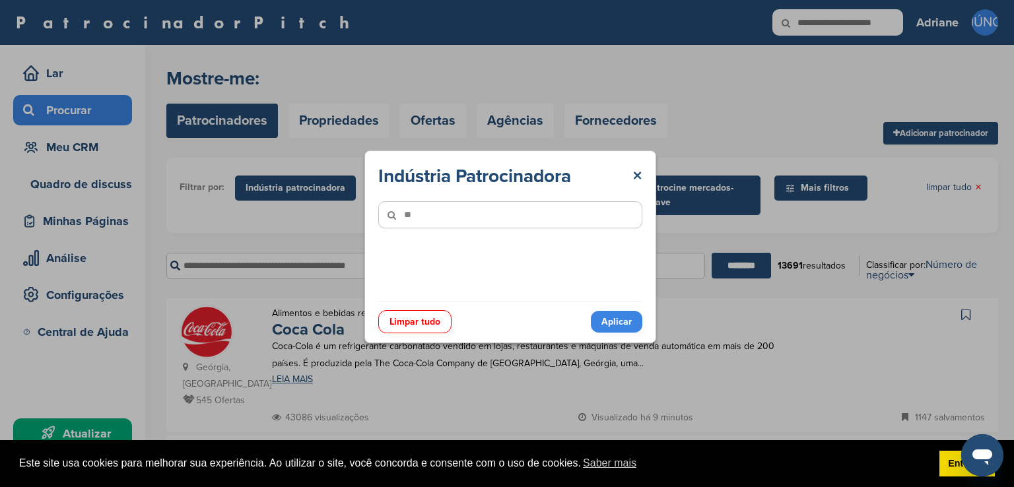
type input"] "*"
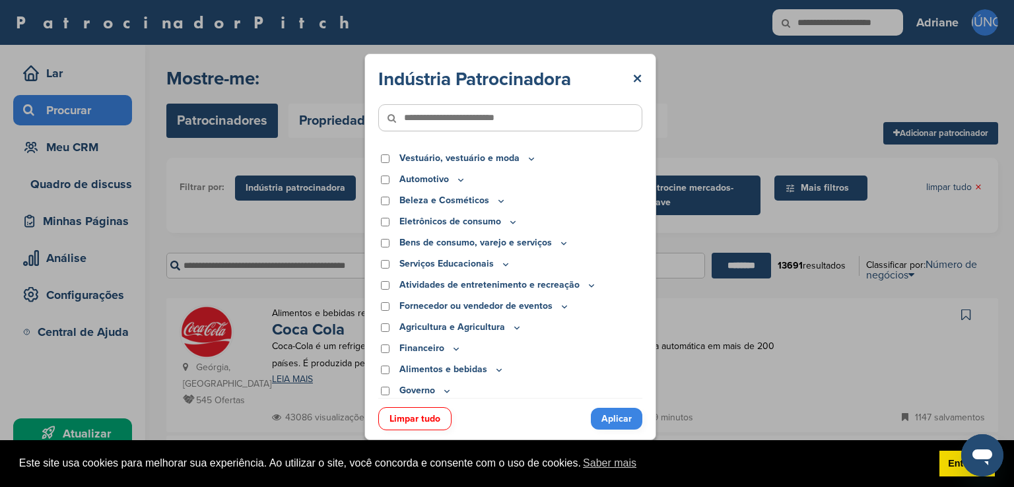
click at [390, 201] on div "Beleza e Cosméticos" at bounding box center [510, 200] width 264 height 15
click at [388, 186] on div "Automotivo" at bounding box center [510, 179] width 264 height 15
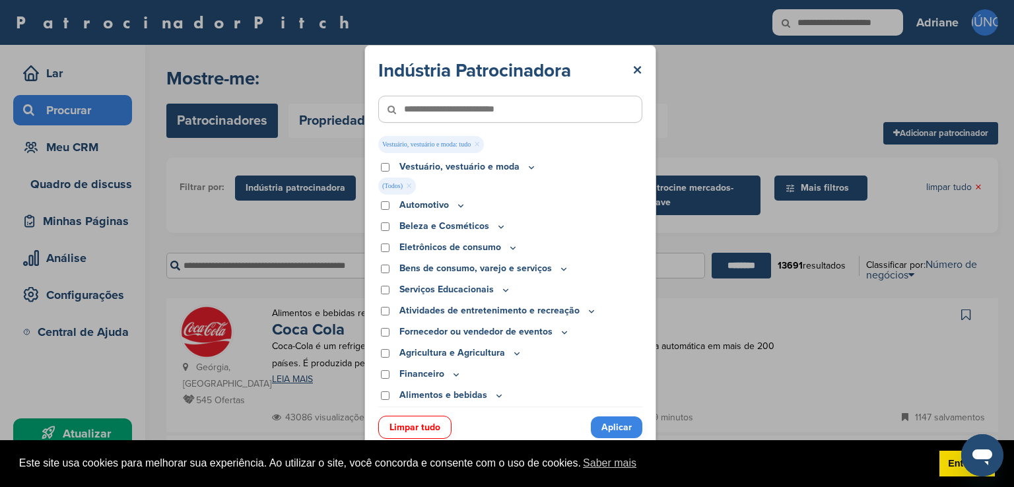
click at [384, 199] on div "Automotivo" at bounding box center [510, 205] width 264 height 15
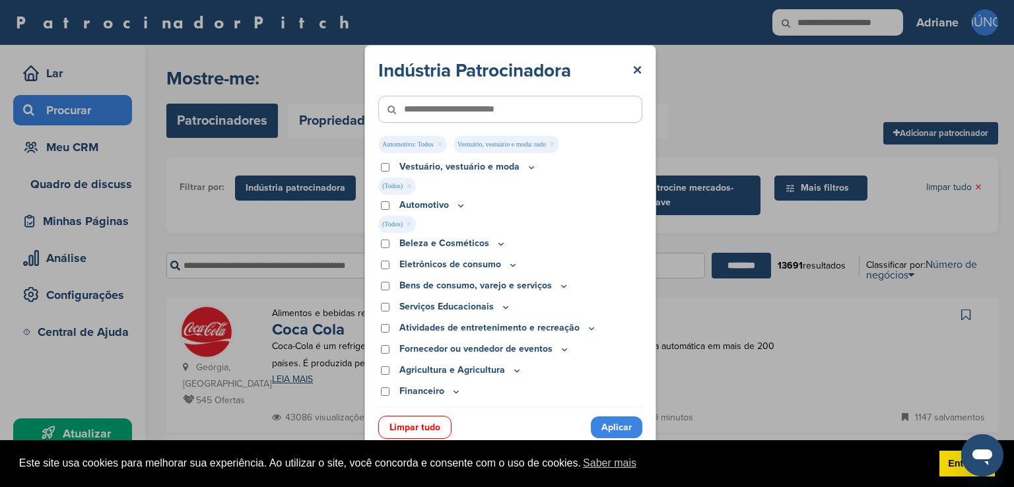
drag, startPoint x: 631, startPoint y: 232, endPoint x: 632, endPoint y: 260, distance: 28.4
click at [632, 260] on div "Vestuário, vestuário e moda Acessórios Vestuário e equipamentos esportivos Moch…" at bounding box center [510, 283] width 264 height 247
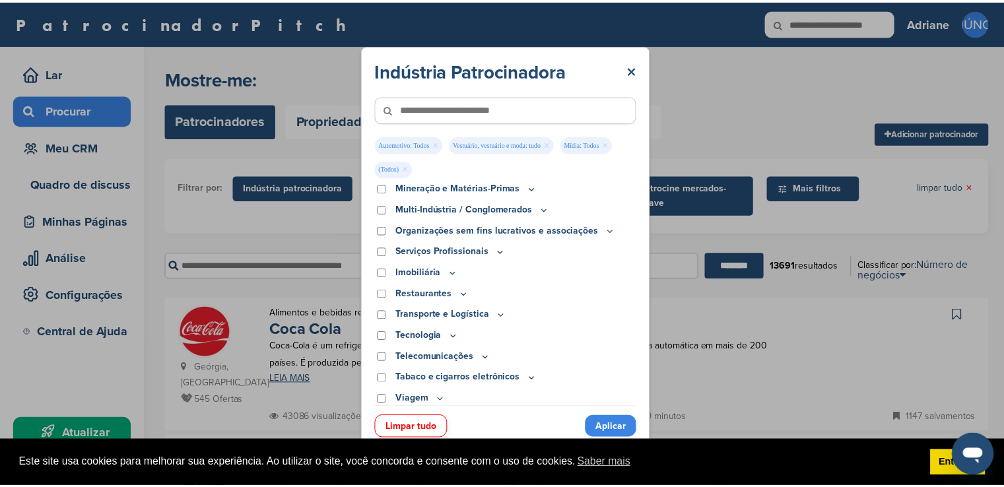
scroll to position [415, 0]
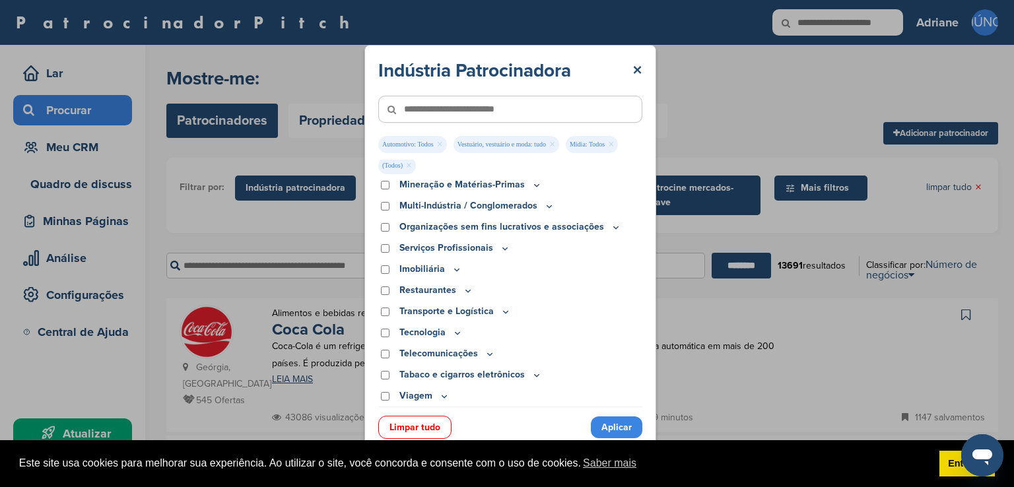
click at [376, 394] on div "Indústria Patrocinadora × Automotivo: Todos × Vestuário, vestuário e moda: tudo…" at bounding box center [511, 247] width 292 height 404
click at [380, 392] on div "Viagem" at bounding box center [510, 396] width 264 height 15
click at [392, 389] on div "Viagem" at bounding box center [510, 396] width 264 height 15
click at [392, 390] on div "Viagem" at bounding box center [510, 396] width 264 height 15
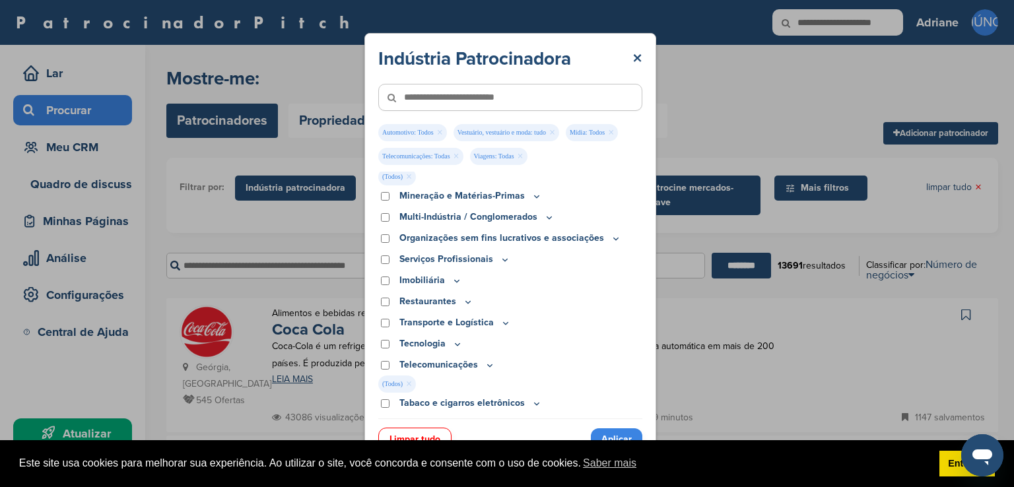
click at [611, 436] on font "Aplicar" at bounding box center [617, 439] width 30 height 11
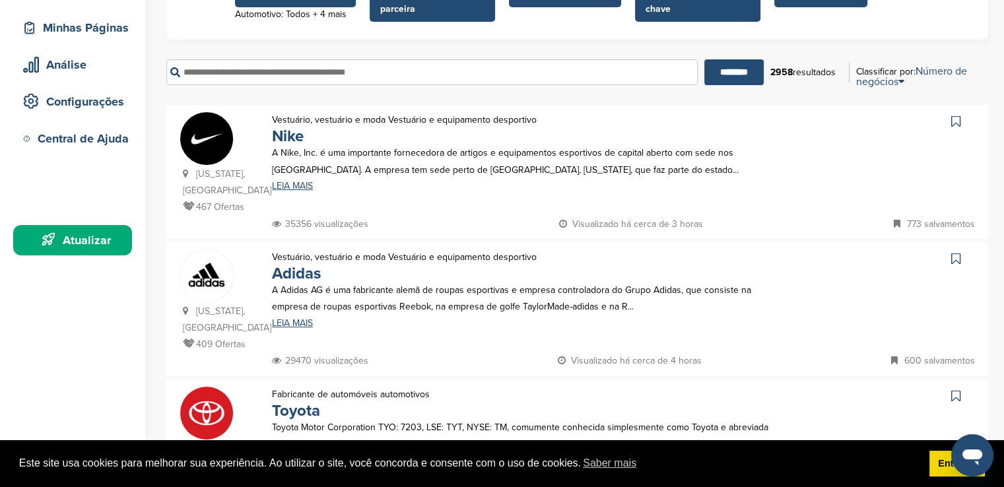
scroll to position [221, 0]
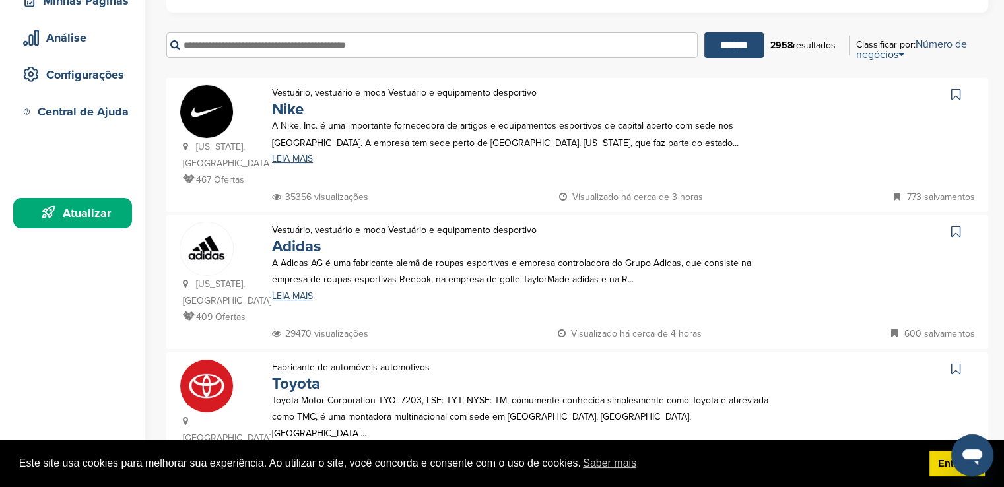
click at [954, 222] on link at bounding box center [957, 232] width 19 height 20
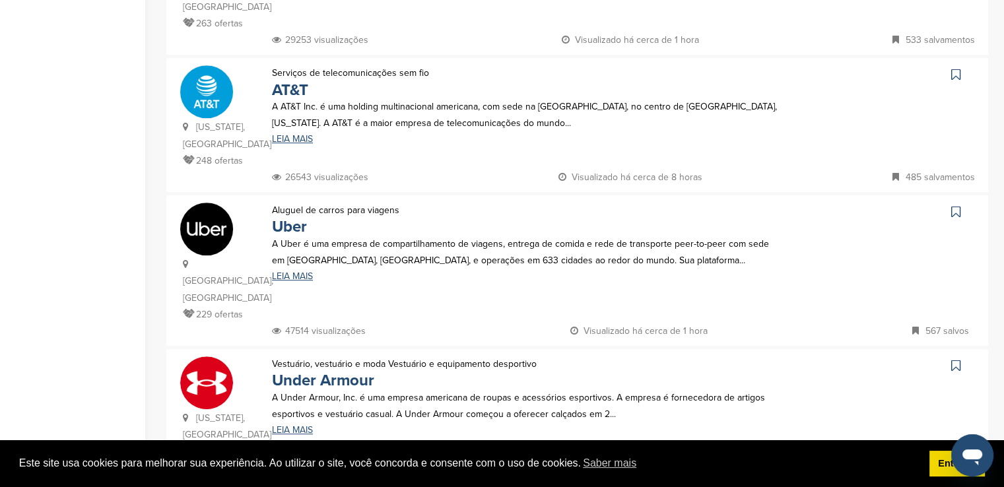
scroll to position [808, 0]
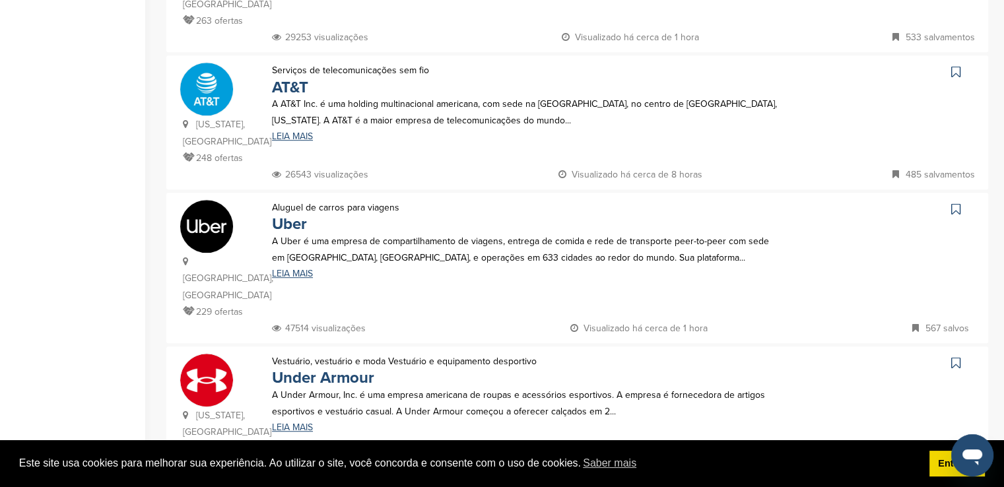
click at [957, 203] on icon at bounding box center [956, 209] width 9 height 13
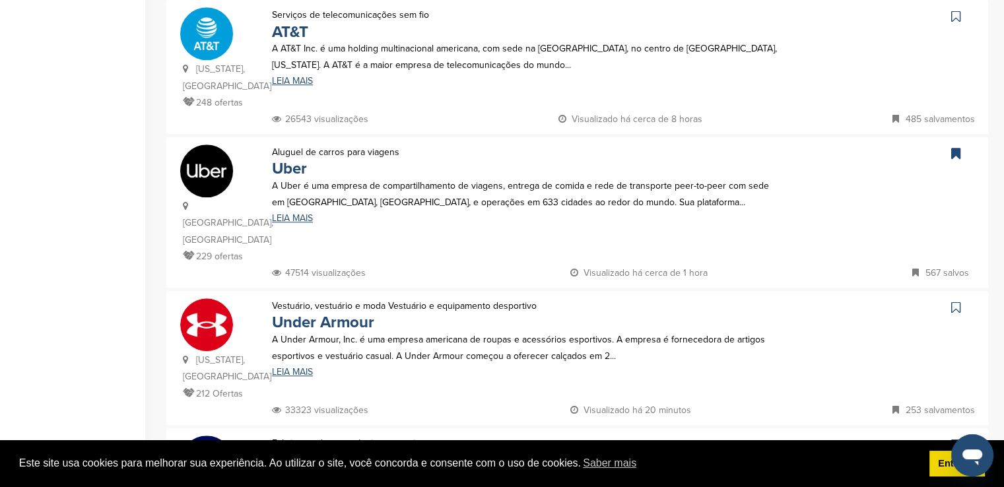
scroll to position [866, 0]
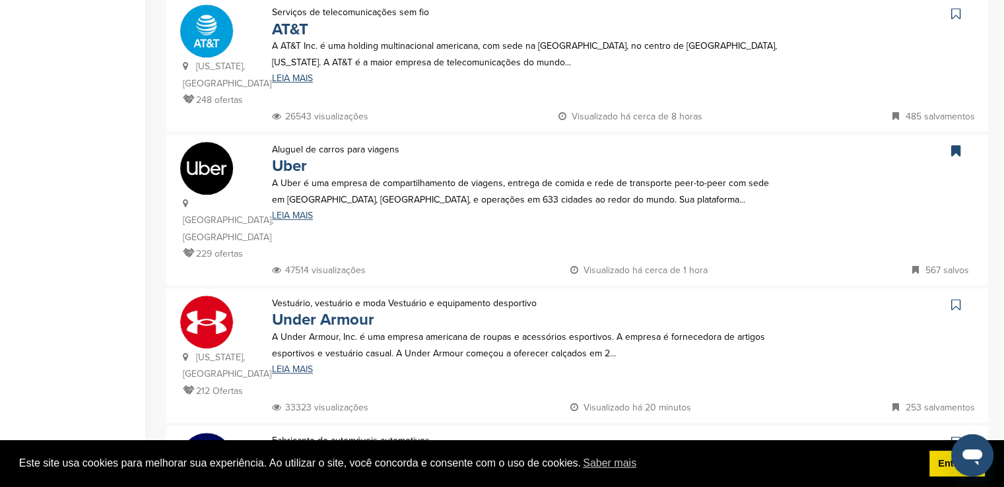
click at [954, 298] on icon at bounding box center [956, 304] width 9 height 13
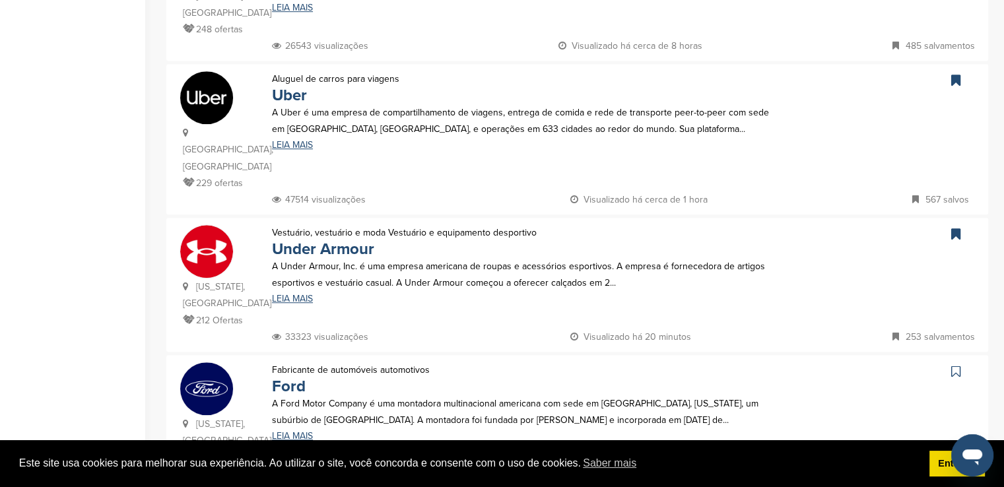
scroll to position [930, 0]
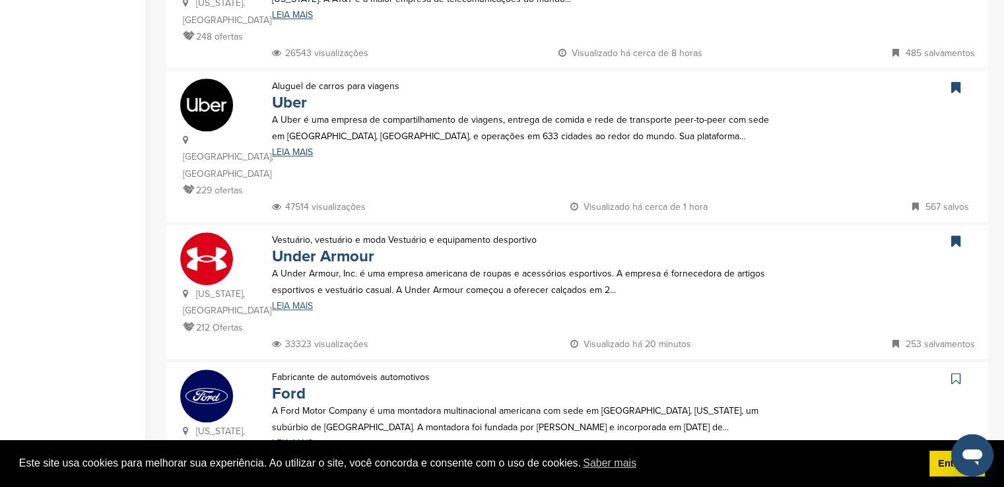
click at [298, 300] on font "LEIA MAIS" at bounding box center [292, 305] width 41 height 11
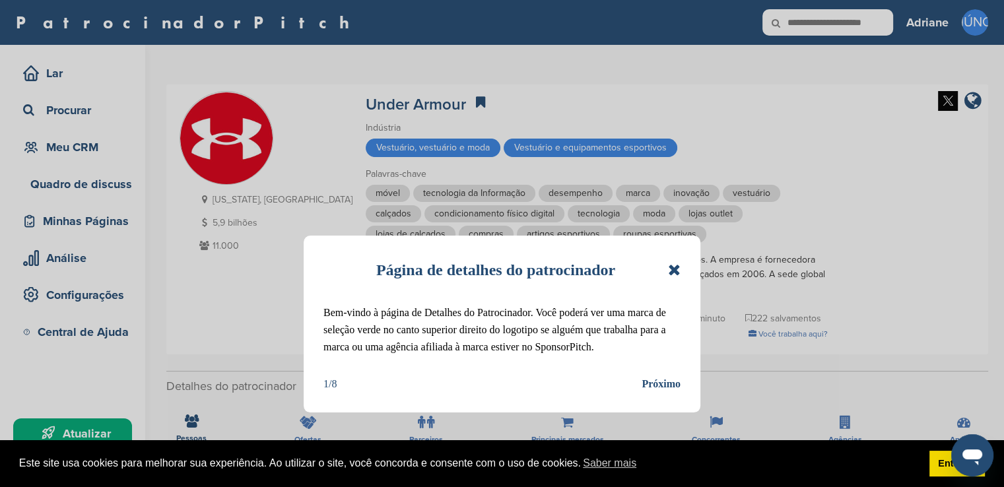
click at [677, 275] on icon at bounding box center [674, 270] width 13 height 16
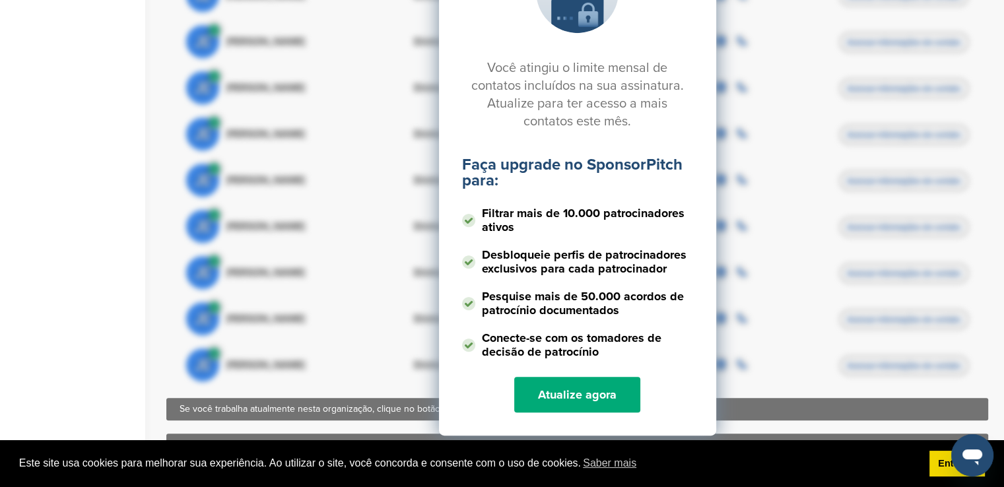
scroll to position [618, 0]
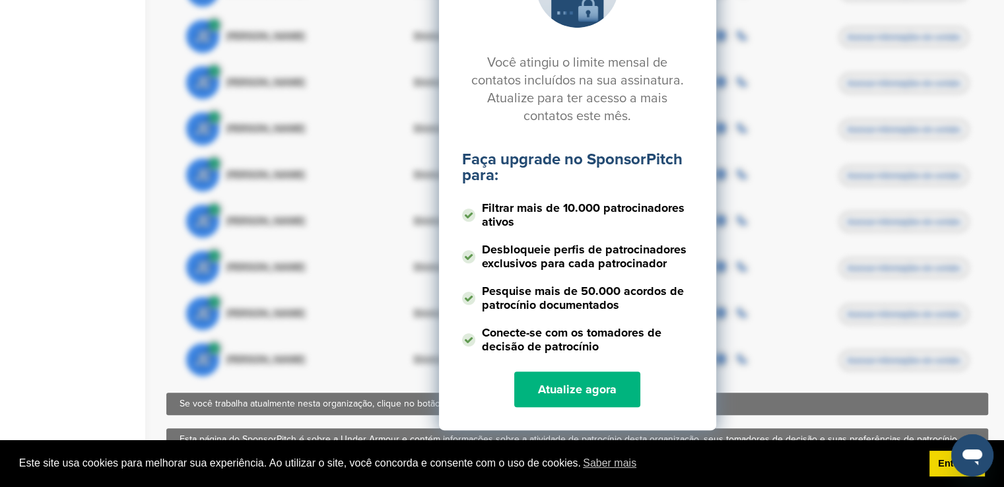
click at [589, 389] on font "Atualize agora" at bounding box center [577, 389] width 79 height 15
